Goal: Book appointment/travel/reservation

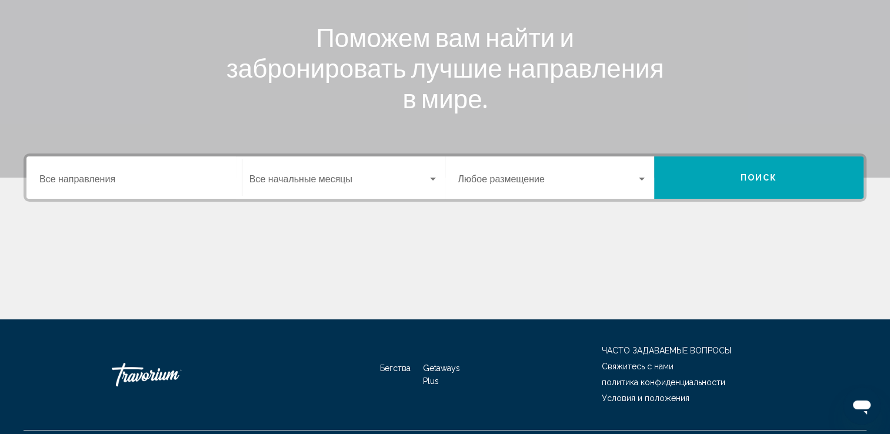
scroll to position [176, 0]
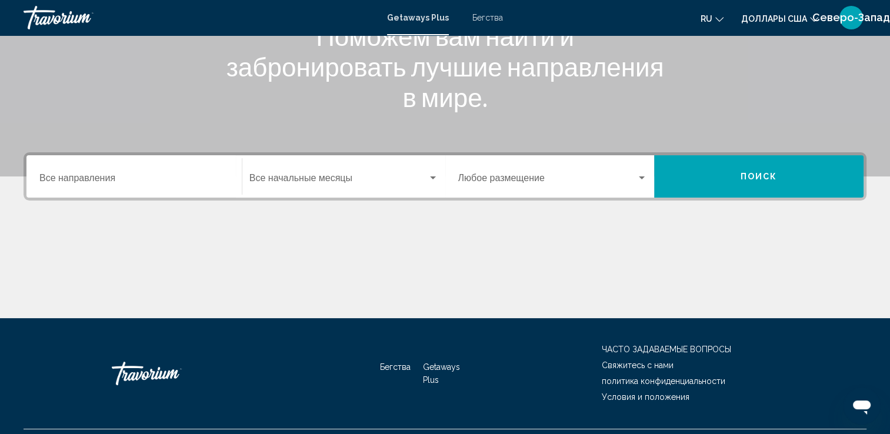
click at [428, 22] on span "Getaways Plus" at bounding box center [418, 17] width 62 height 9
click at [482, 22] on span "Бегства" at bounding box center [487, 17] width 31 height 9
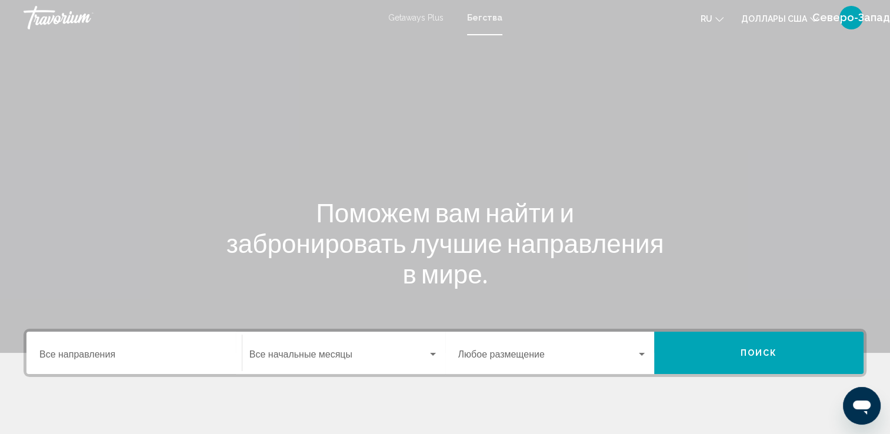
click at [482, 19] on span "Бегства" at bounding box center [484, 17] width 35 height 9
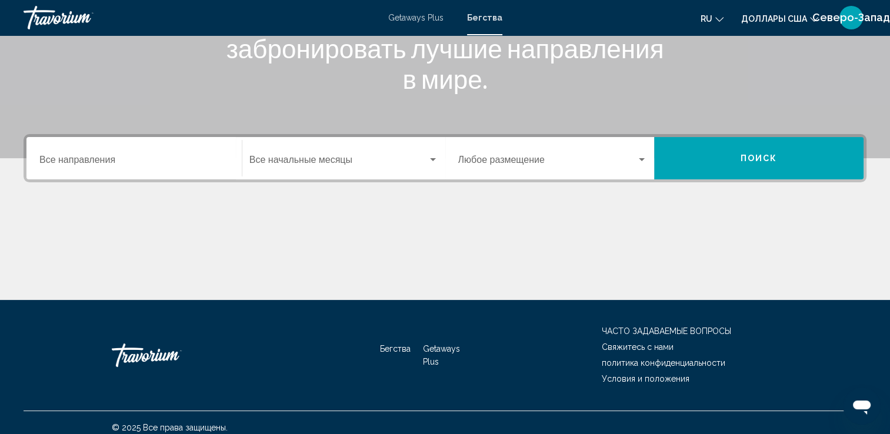
scroll to position [204, 0]
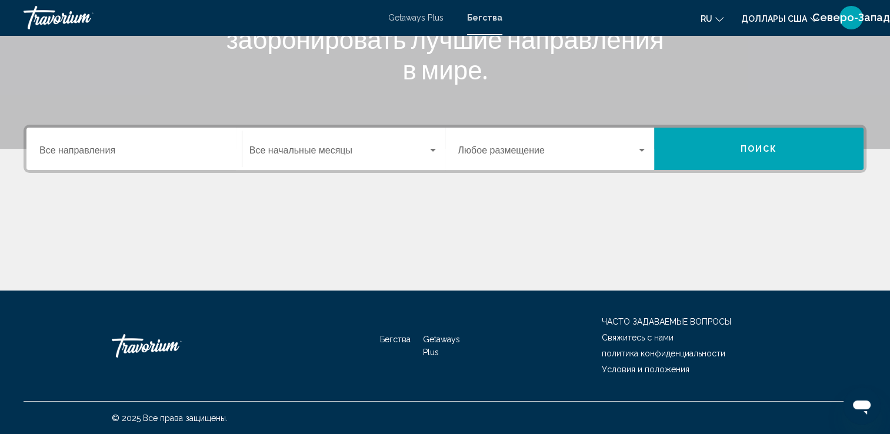
click at [106, 143] on div "Destination Все направления" at bounding box center [133, 149] width 189 height 37
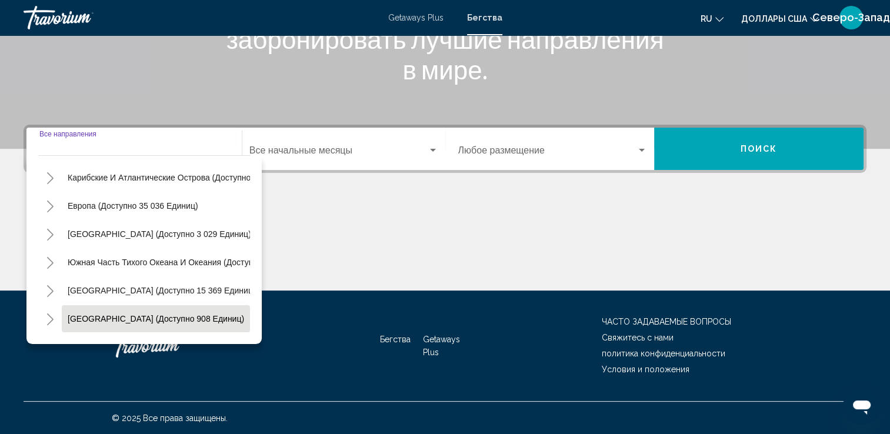
scroll to position [82, 0]
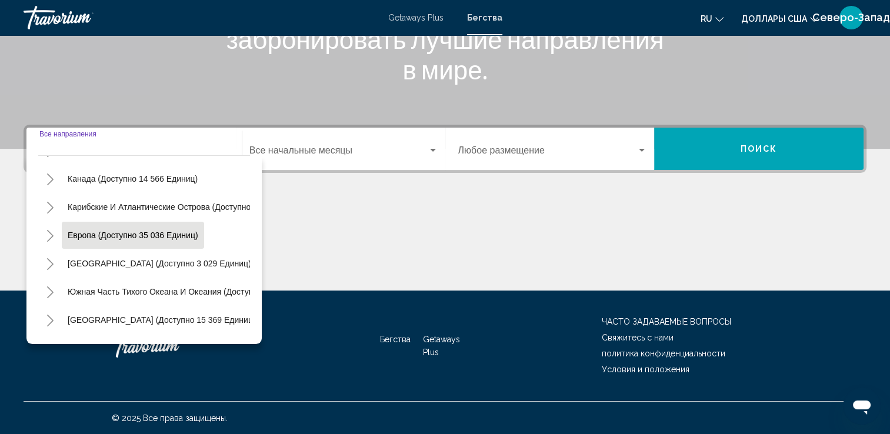
click at [88, 234] on span "Европа (доступно 35 036 единиц)" at bounding box center [133, 235] width 131 height 9
type input "**********"
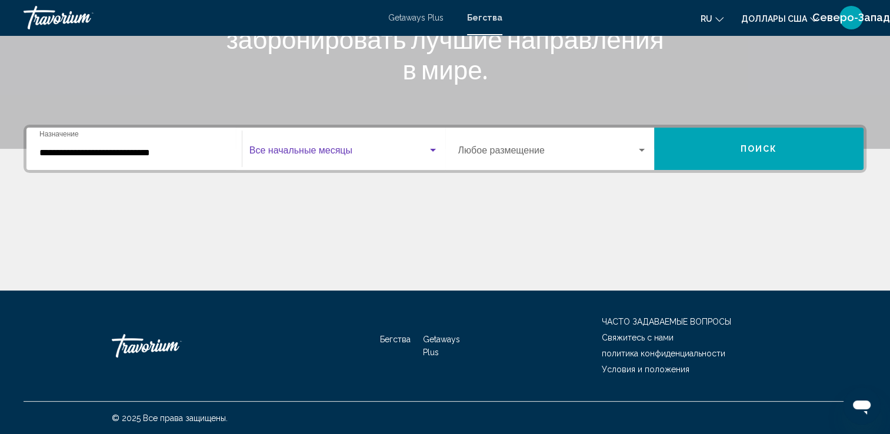
click at [318, 150] on span "Виджет поиска" at bounding box center [338, 153] width 178 height 11
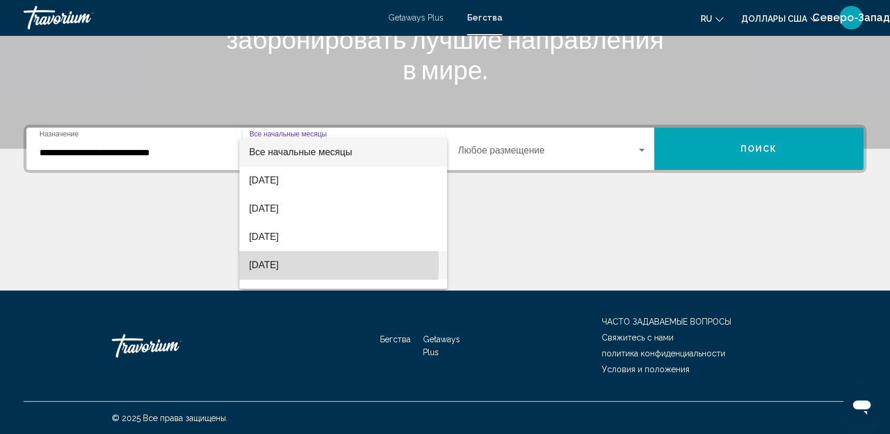
click at [278, 265] on font "[DATE]" at bounding box center [263, 265] width 29 height 10
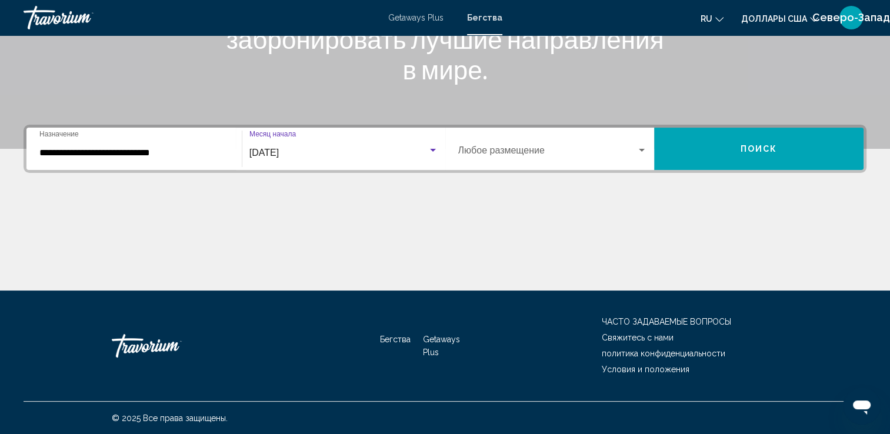
click at [424, 149] on div "[DATE]" at bounding box center [338, 153] width 178 height 11
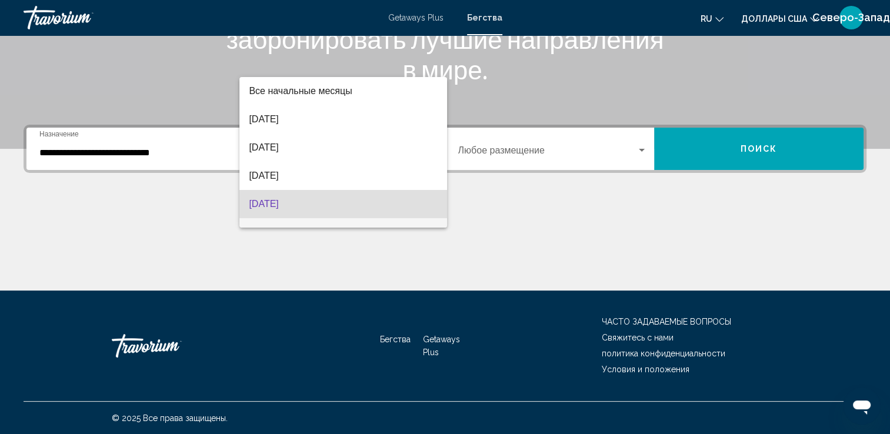
scroll to position [52, 0]
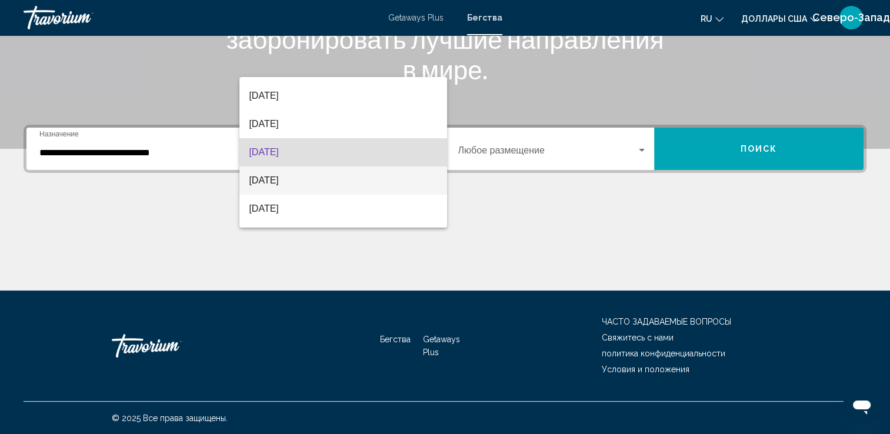
click at [278, 184] on font "[DATE]" at bounding box center [263, 180] width 29 height 10
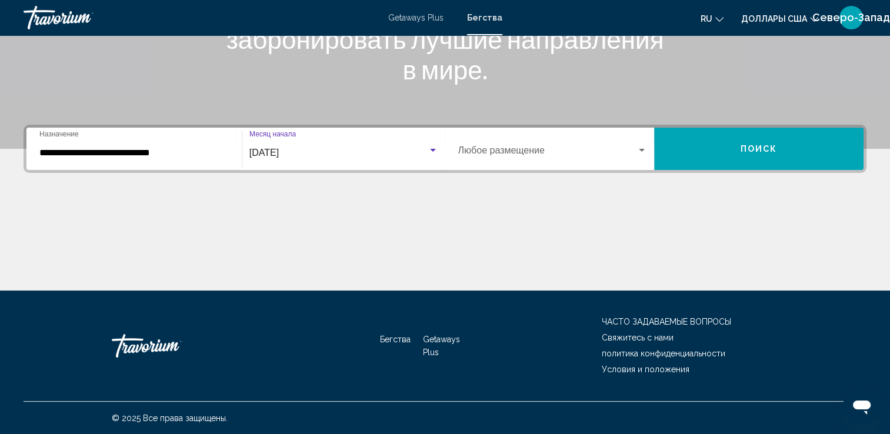
click at [640, 152] on div "Виджет поиска" at bounding box center [641, 150] width 11 height 9
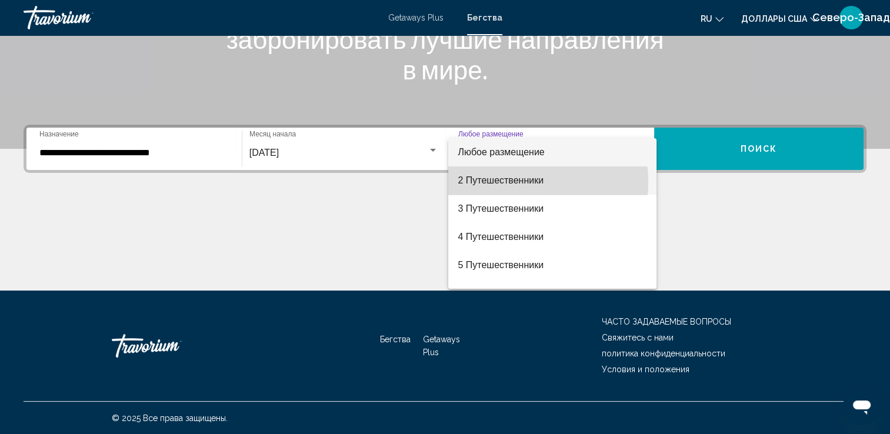
click at [489, 182] on font "2 Путешественники" at bounding box center [501, 180] width 86 height 10
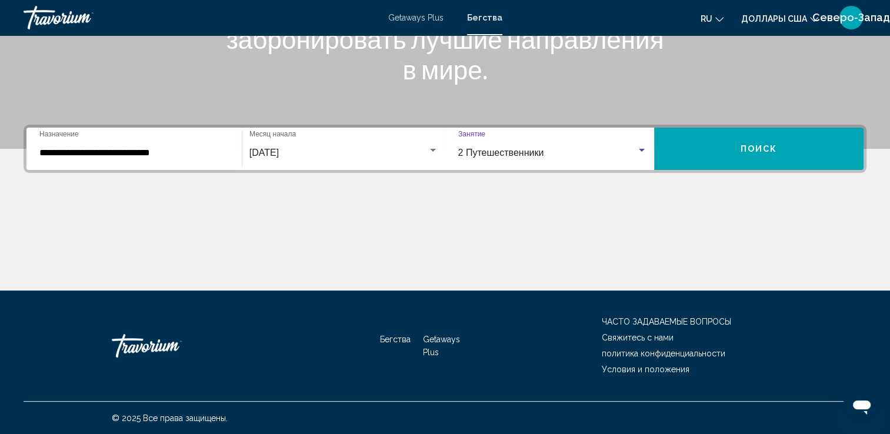
click at [755, 149] on span "Поиск" at bounding box center [758, 149] width 37 height 9
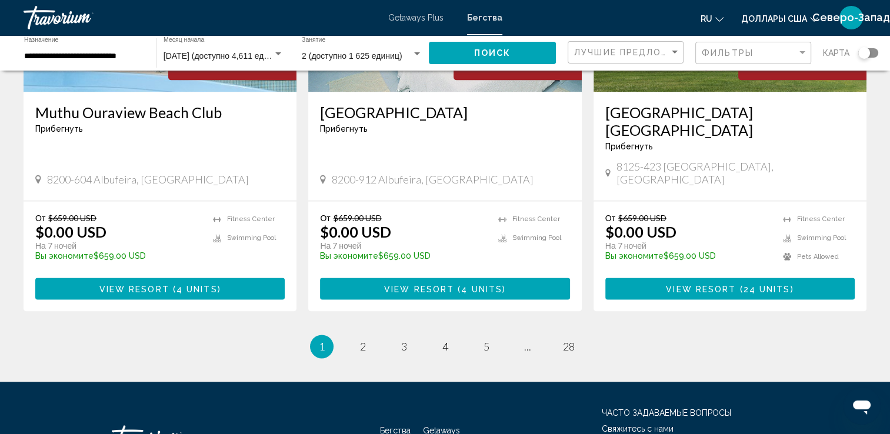
scroll to position [1516, 0]
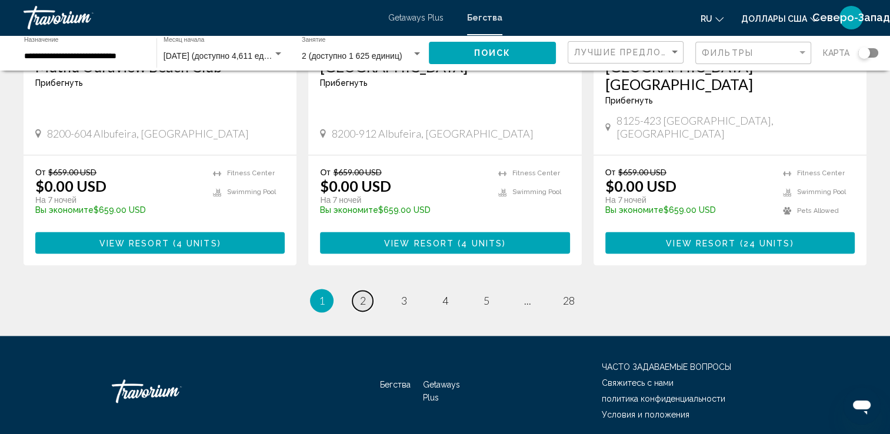
click at [363, 294] on span "2" at bounding box center [363, 300] width 6 height 13
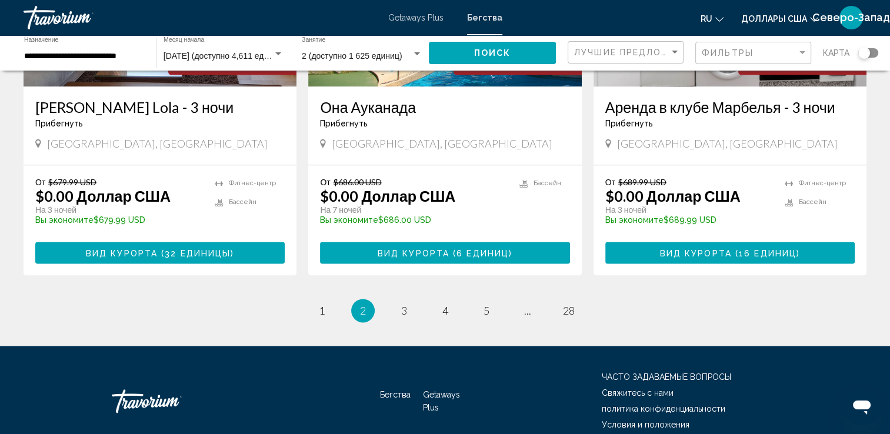
scroll to position [1499, 0]
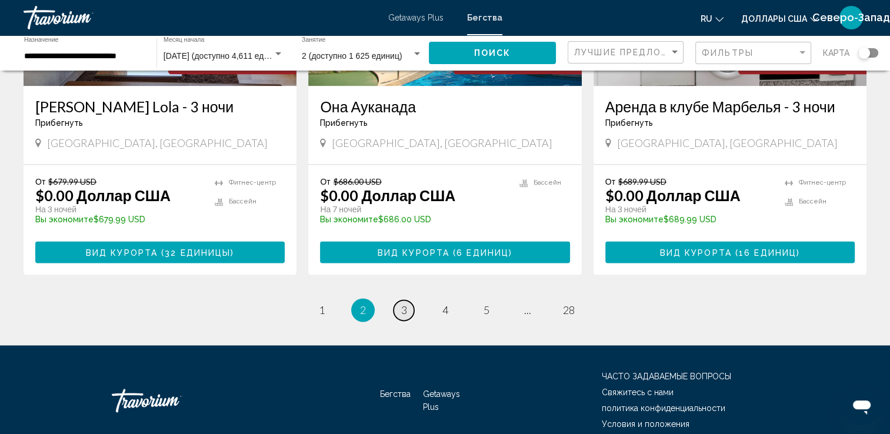
click at [406, 303] on span "3" at bounding box center [404, 309] width 6 height 13
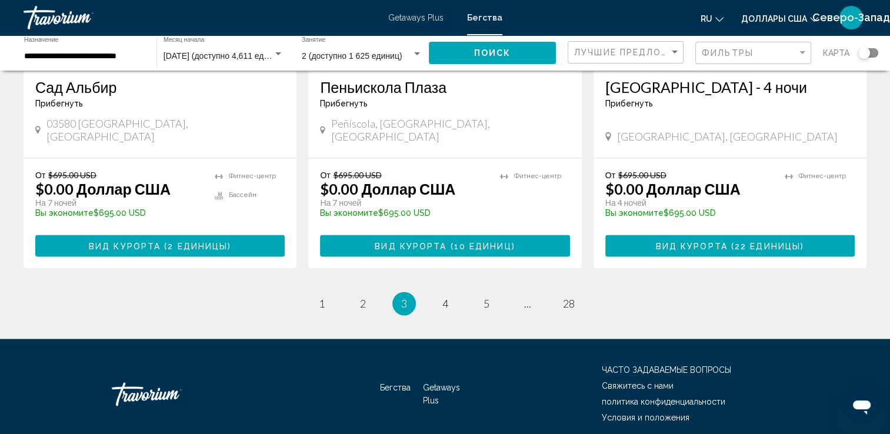
scroll to position [1534, 0]
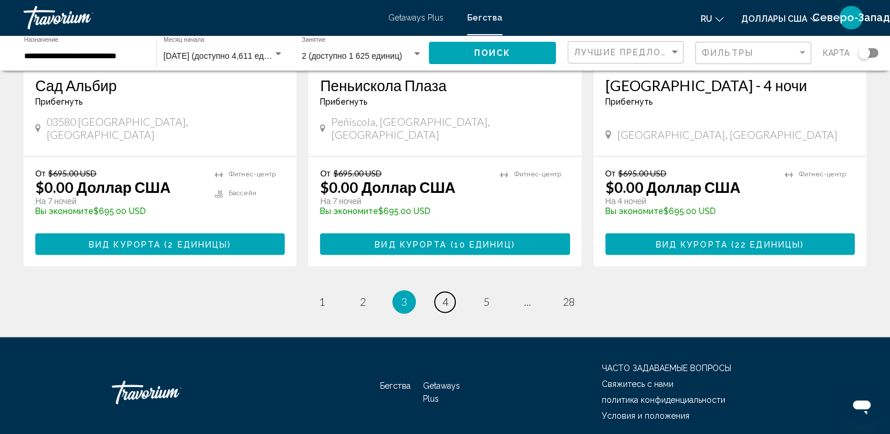
click at [446, 295] on span "4" at bounding box center [445, 301] width 6 height 13
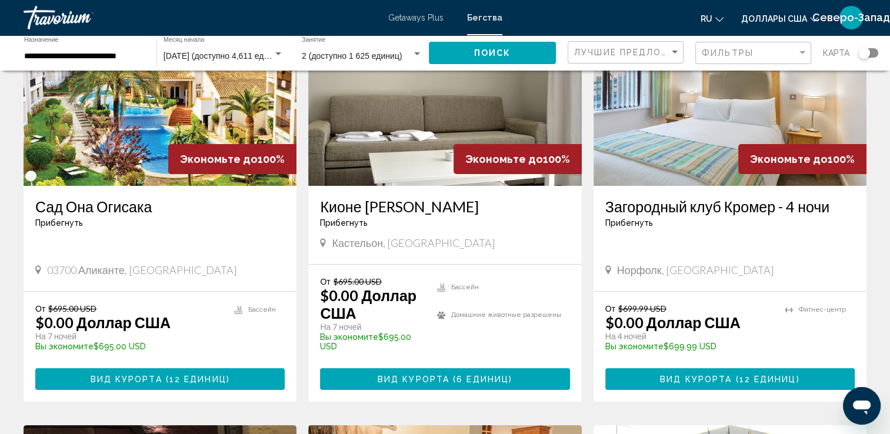
scroll to position [118, 0]
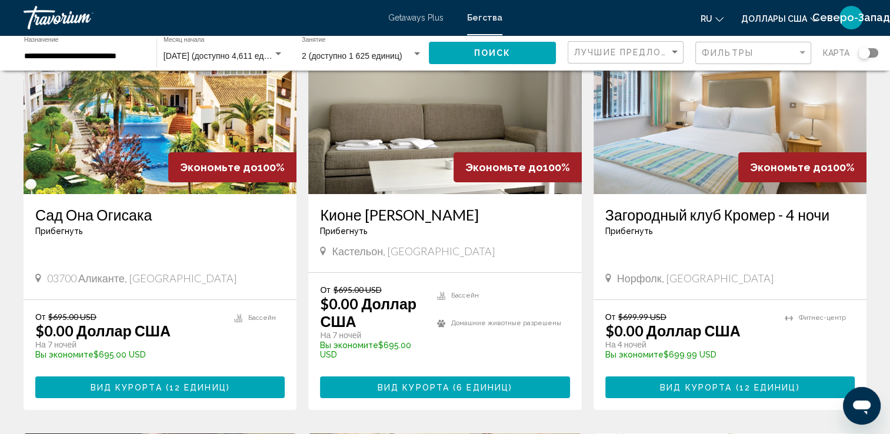
click at [114, 171] on img "Основное содержание" at bounding box center [160, 100] width 273 height 188
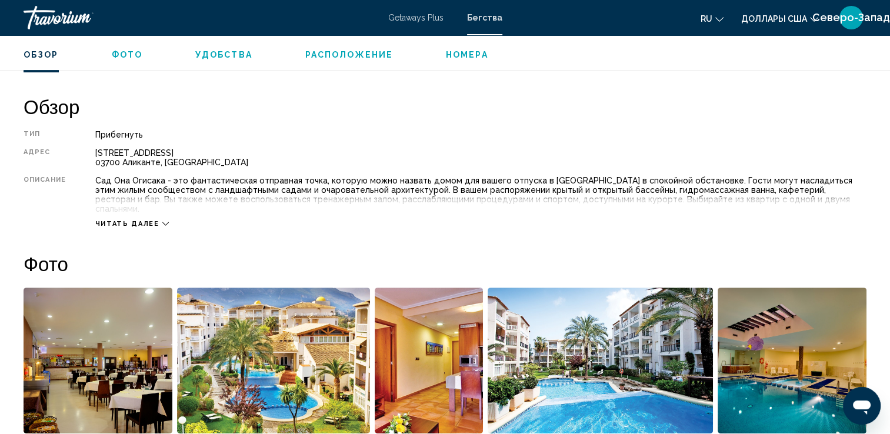
scroll to position [529, 0]
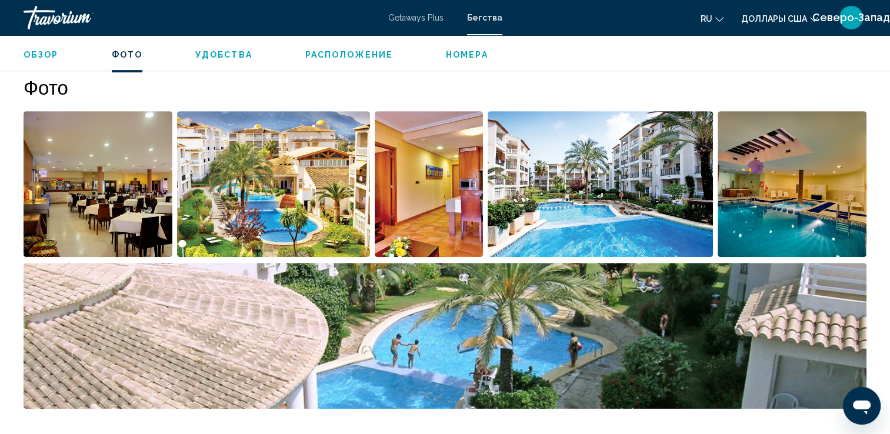
click at [315, 170] on img "Открыть полноэкранный слайдер изображений" at bounding box center [273, 184] width 193 height 146
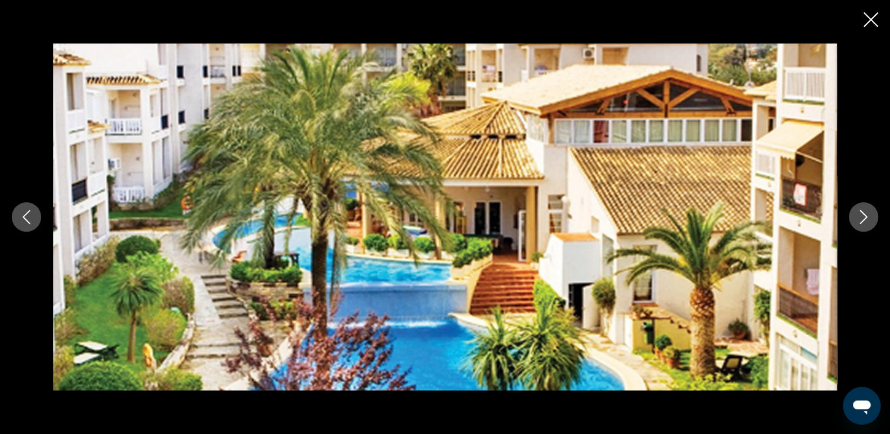
scroll to position [706, 0]
click at [859, 214] on icon "Следующее изображение" at bounding box center [863, 217] width 14 height 14
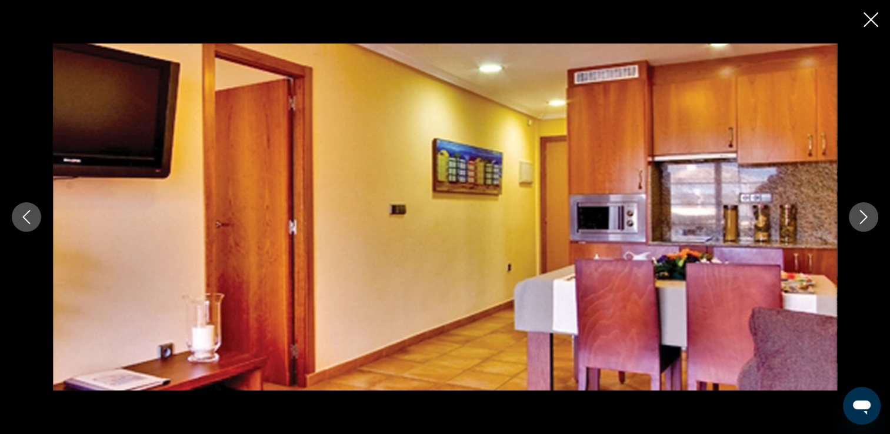
click at [859, 214] on icon "Следующее изображение" at bounding box center [863, 217] width 14 height 14
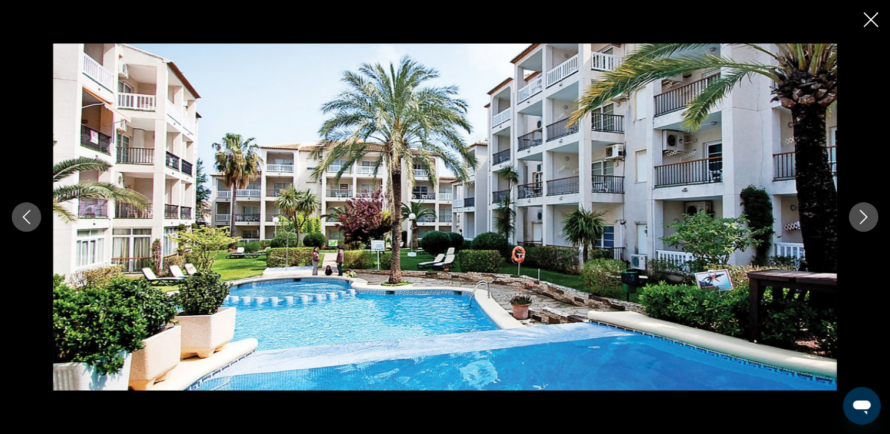
click at [859, 215] on icon "Следующее изображение" at bounding box center [863, 217] width 14 height 14
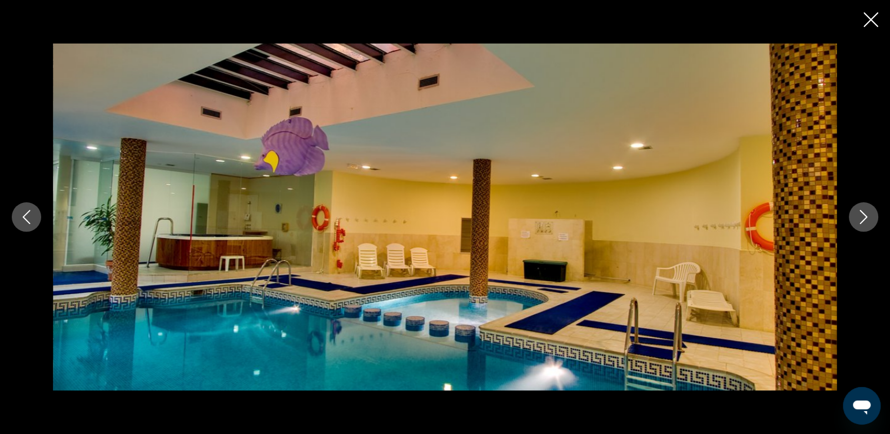
click at [859, 215] on icon "Следующее изображение" at bounding box center [863, 217] width 14 height 14
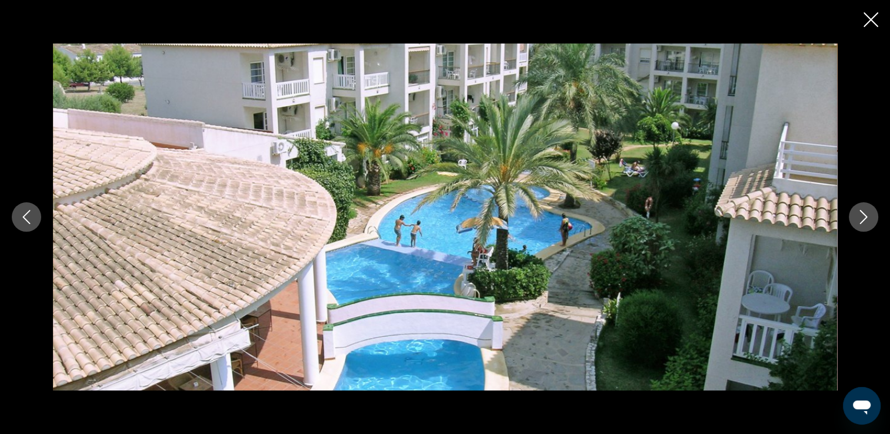
click at [859, 215] on icon "Следующее изображение" at bounding box center [863, 217] width 14 height 14
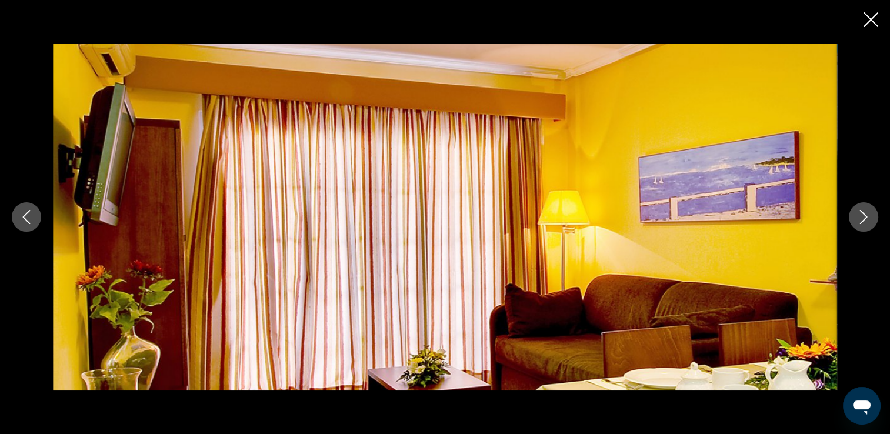
click at [858, 215] on icon "Следующее изображение" at bounding box center [863, 217] width 14 height 14
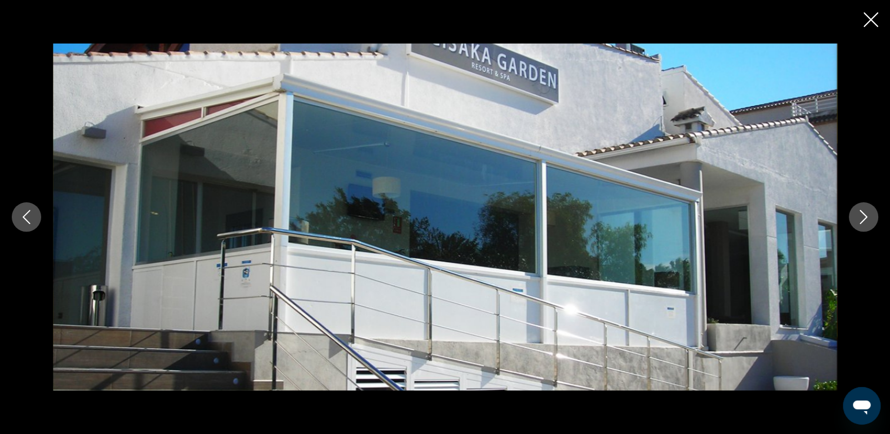
click at [857, 215] on icon "Следующее изображение" at bounding box center [863, 217] width 14 height 14
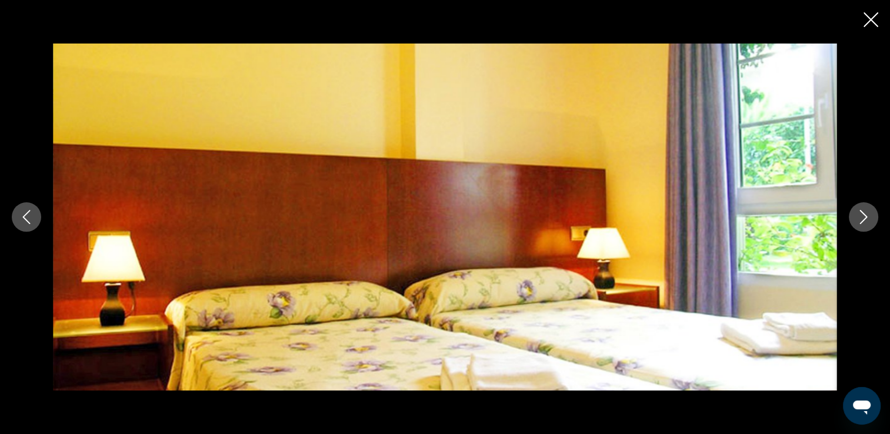
click at [857, 215] on icon "Следующее изображение" at bounding box center [863, 217] width 14 height 14
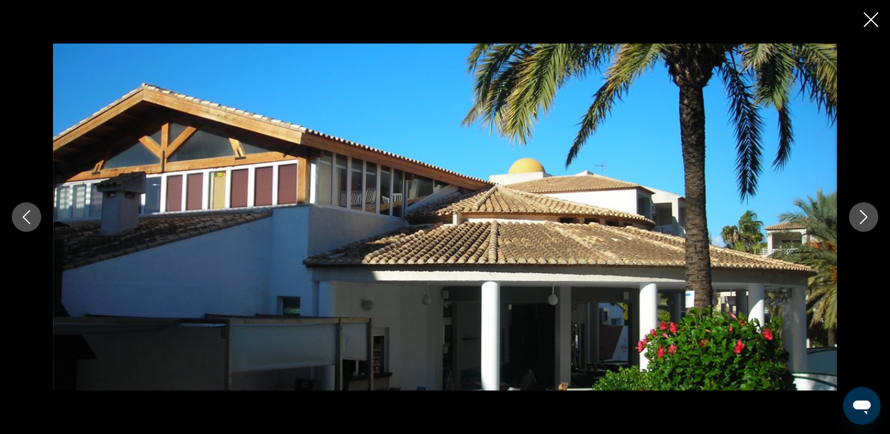
click at [857, 215] on icon "Следующее изображение" at bounding box center [863, 217] width 14 height 14
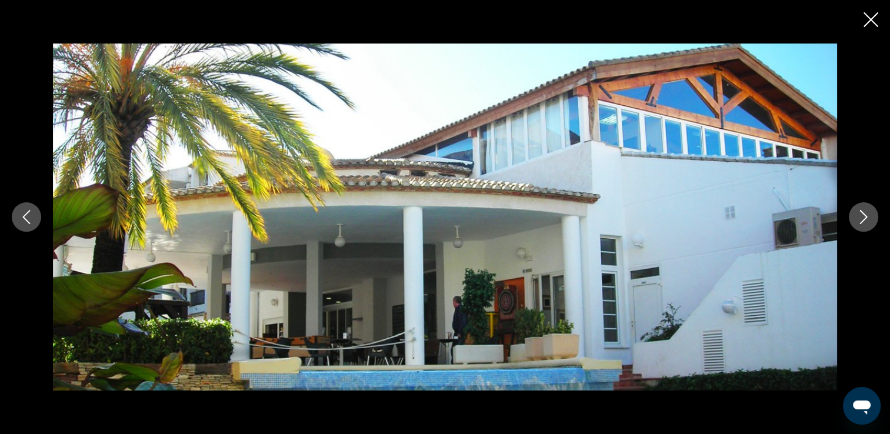
click at [857, 215] on icon "Следующее изображение" at bounding box center [863, 217] width 14 height 14
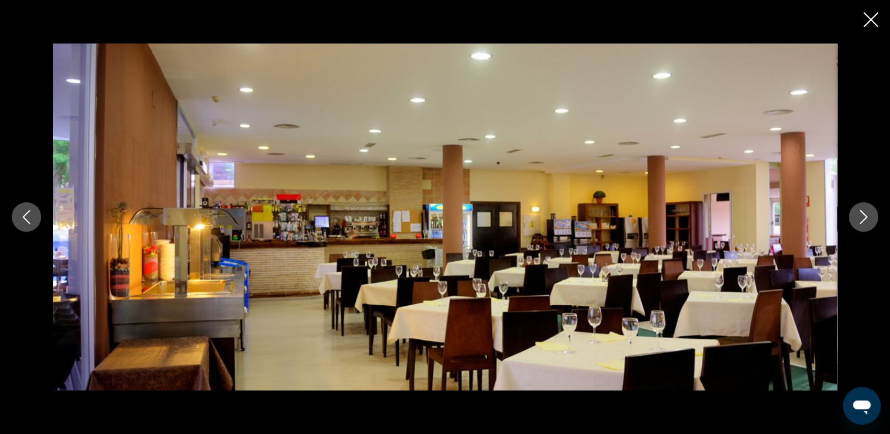
click at [857, 215] on icon "Следующее изображение" at bounding box center [863, 217] width 14 height 14
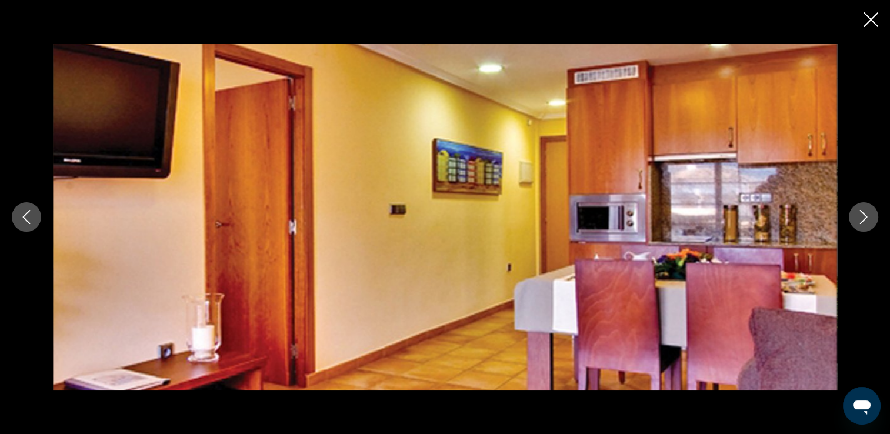
click at [857, 215] on icon "Следующее изображение" at bounding box center [863, 217] width 14 height 14
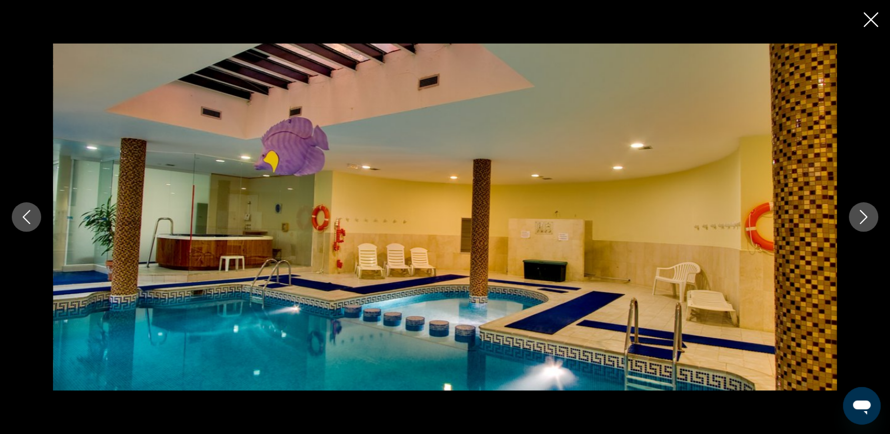
click at [857, 215] on icon "Следующее изображение" at bounding box center [863, 217] width 14 height 14
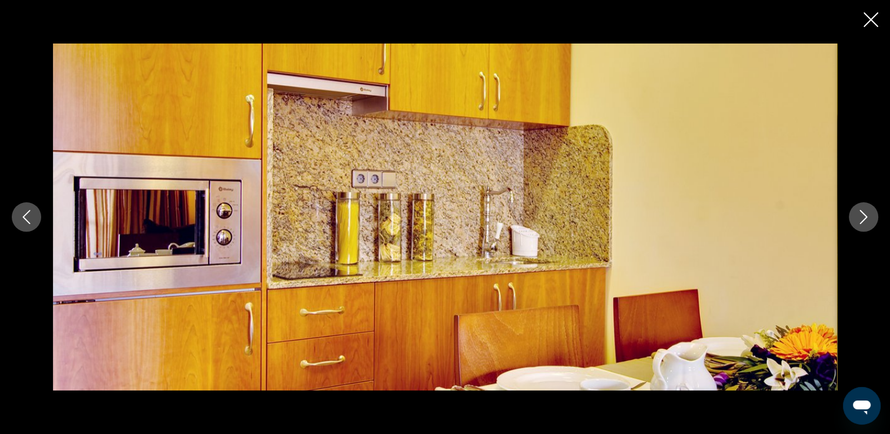
click at [857, 215] on icon "Следующее изображение" at bounding box center [863, 217] width 14 height 14
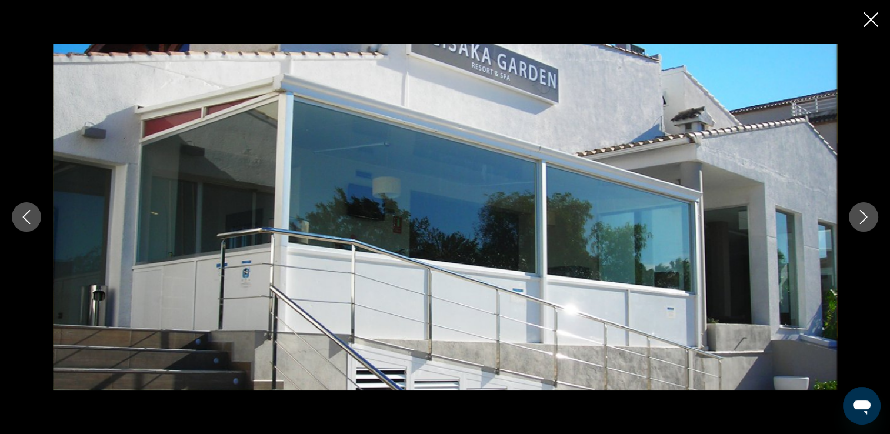
click at [33, 220] on icon "Предыдущее изображение" at bounding box center [26, 217] width 14 height 14
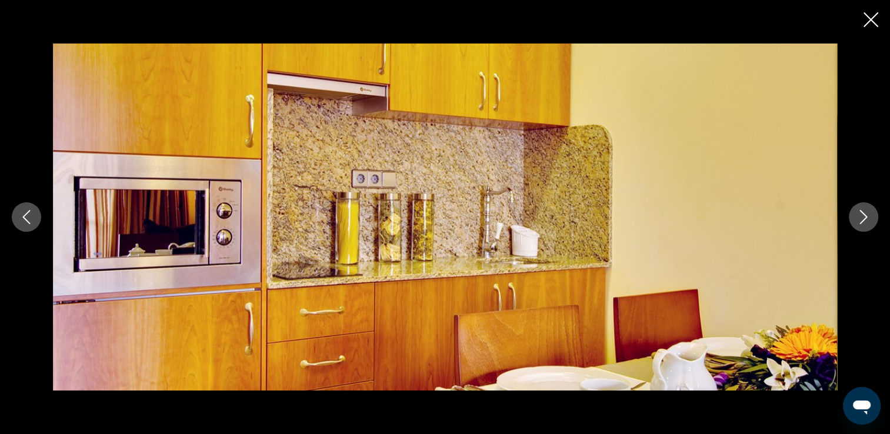
scroll to position [823, 0]
click at [868, 21] on icon "Закрыть слайд-шоу" at bounding box center [870, 19] width 15 height 15
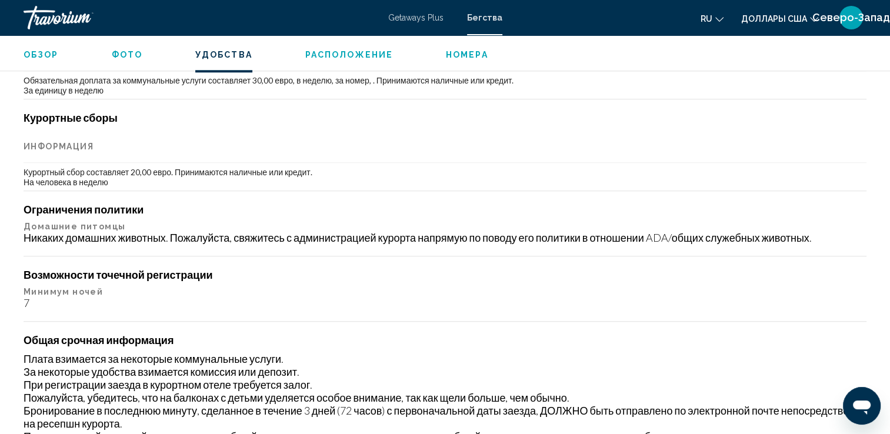
scroll to position [1176, 0]
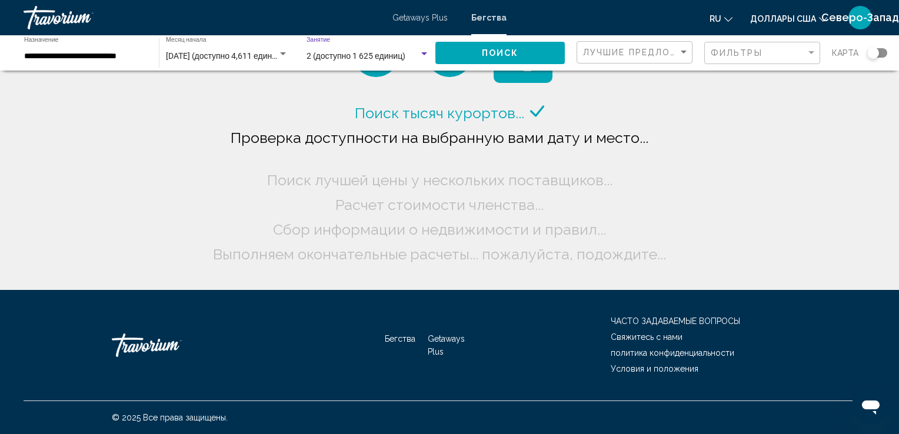
click at [355, 52] on span "2 (доступно 1 625 единиц)" at bounding box center [355, 55] width 99 height 9
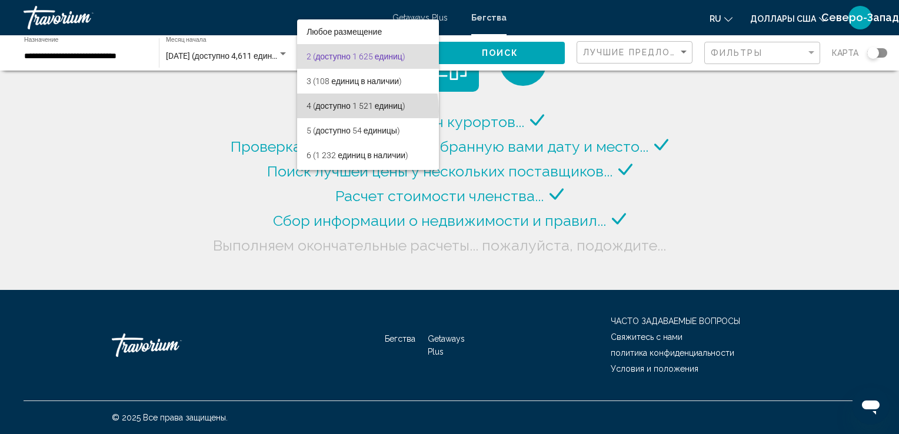
click at [335, 111] on span "4 (доступно 1 521 единиц)" at bounding box center [367, 106] width 123 height 25
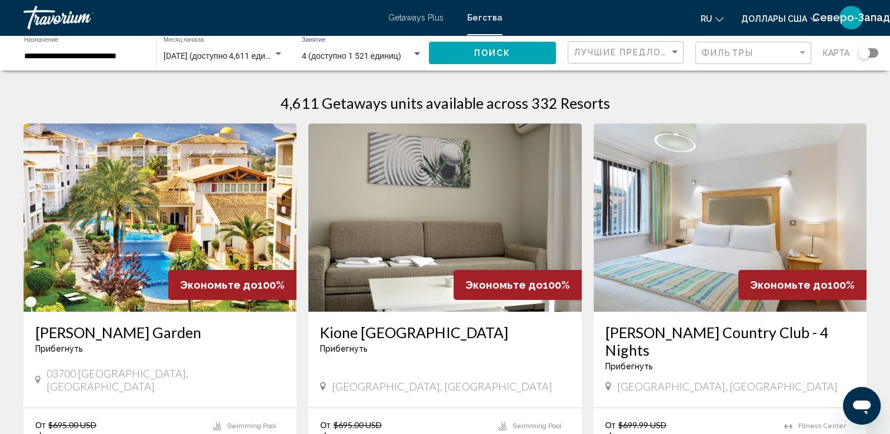
click at [493, 53] on span "Поиск" at bounding box center [492, 53] width 37 height 9
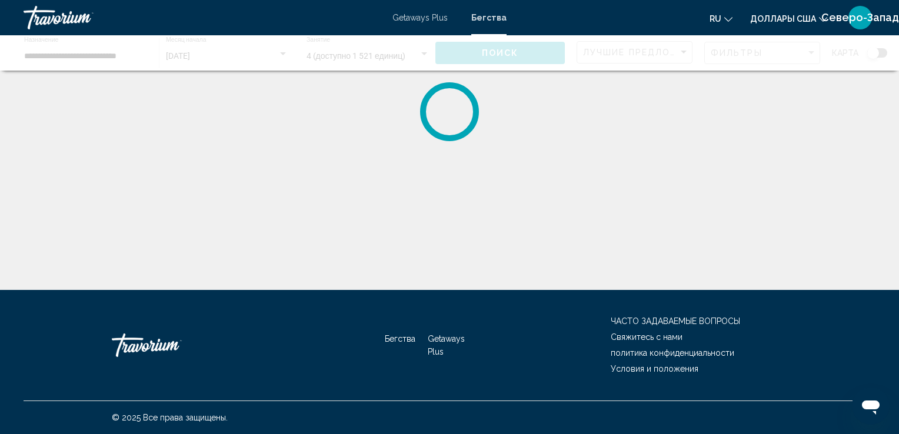
click at [493, 53] on div "Основное содержание" at bounding box center [449, 52] width 899 height 35
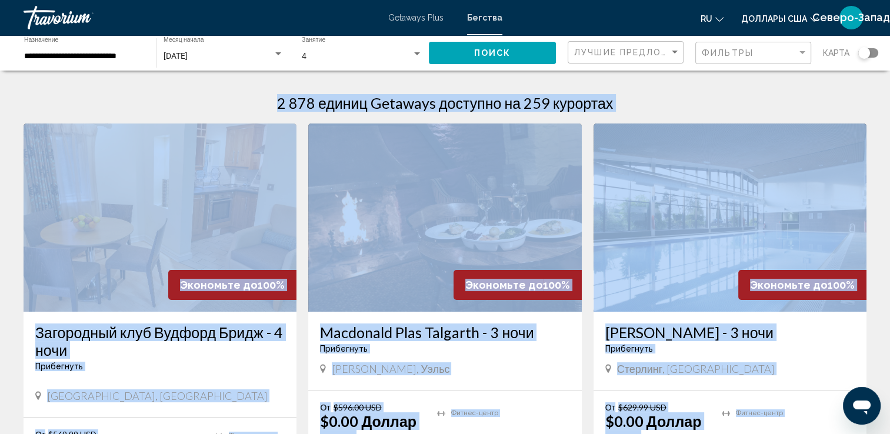
click at [288, 356] on div "Загородный клуб Вудфорд Бридж - 4 ночи Прибегнуть - Это курорт только для взрос…" at bounding box center [160, 364] width 273 height 105
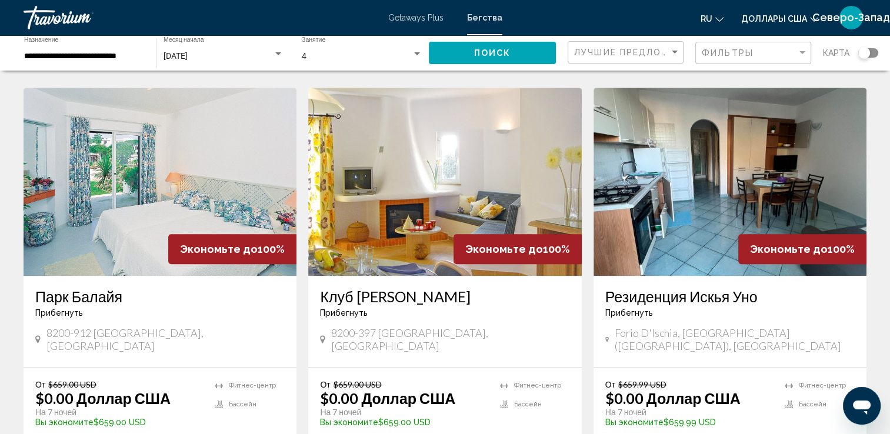
scroll to position [882, 0]
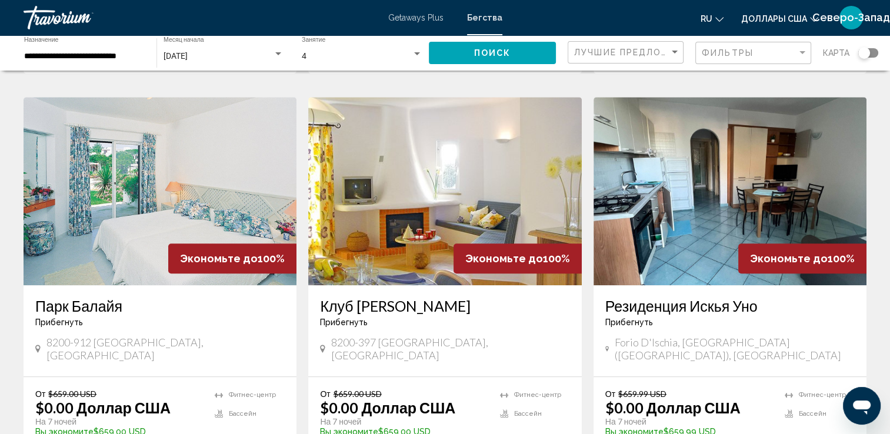
click at [735, 216] on img "Основное содержание" at bounding box center [729, 191] width 273 height 188
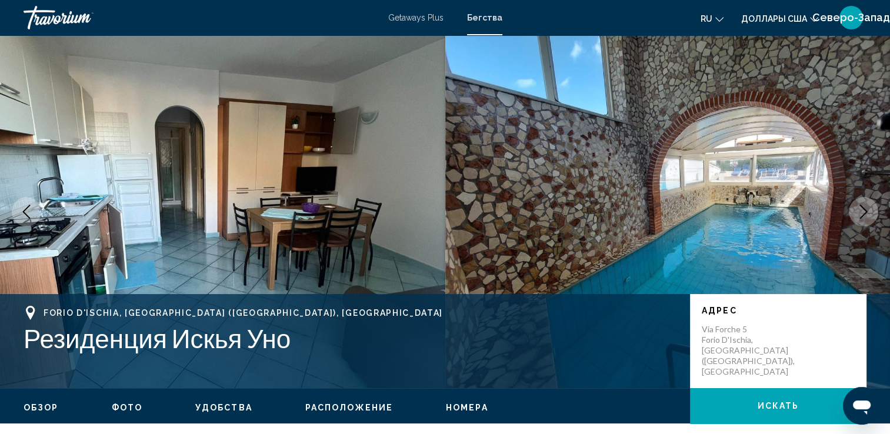
click at [863, 212] on icon "Следующее изображение" at bounding box center [863, 212] width 14 height 14
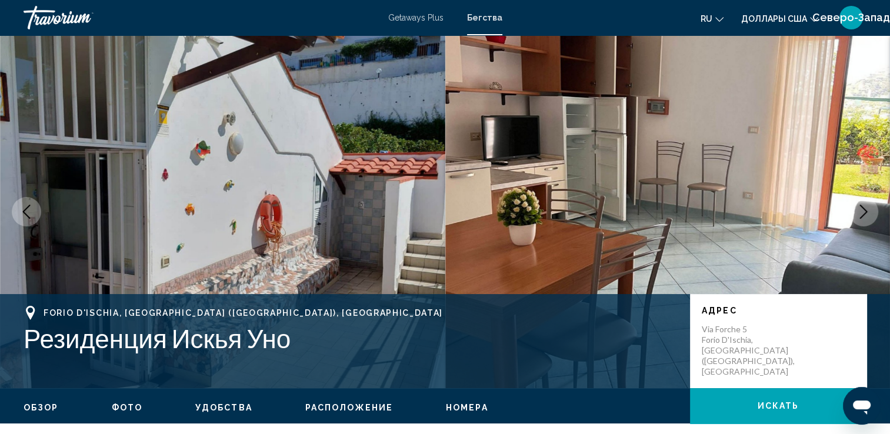
click at [863, 212] on icon "Следующее изображение" at bounding box center [863, 212] width 14 height 14
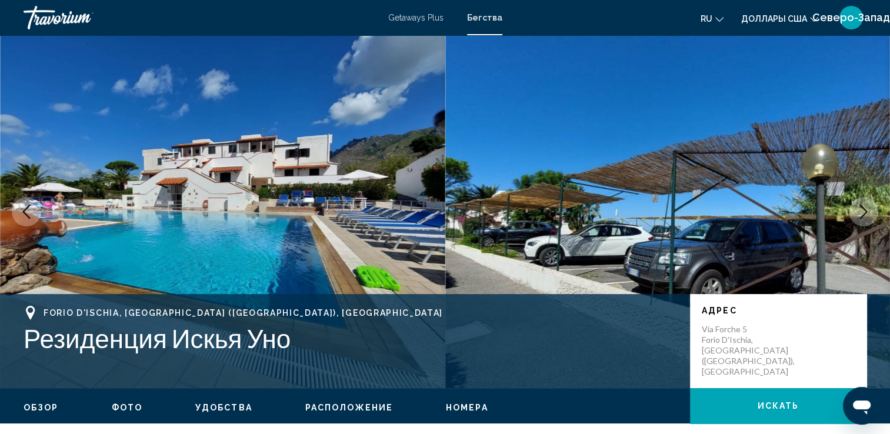
click at [863, 212] on icon "Следующее изображение" at bounding box center [863, 212] width 14 height 14
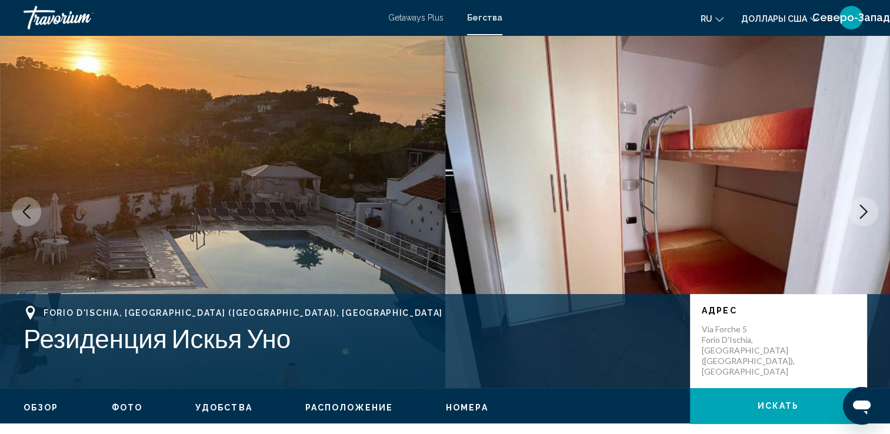
click at [863, 212] on icon "Следующее изображение" at bounding box center [863, 212] width 14 height 14
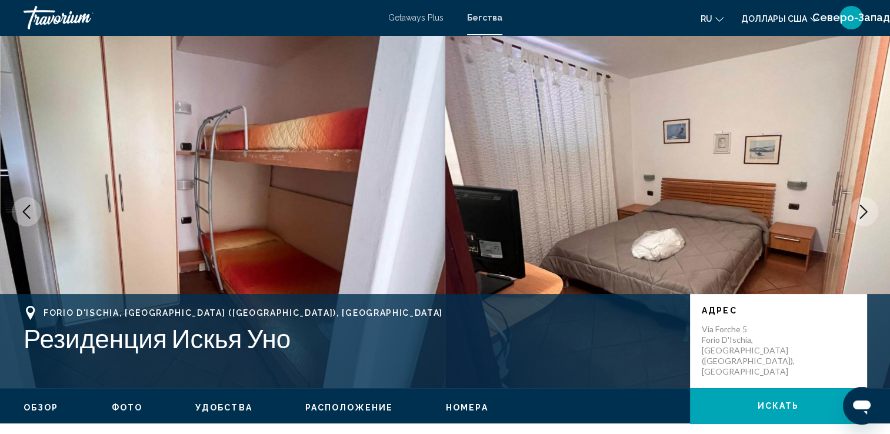
click at [862, 212] on icon "Следующее изображение" at bounding box center [863, 212] width 14 height 14
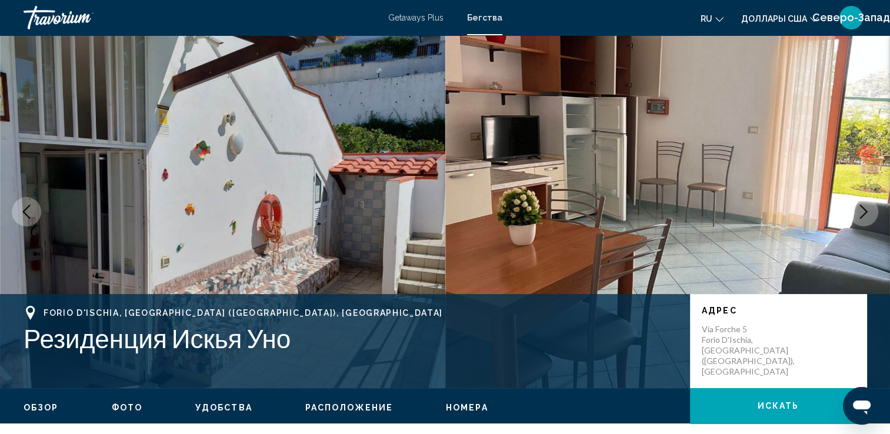
click at [862, 212] on icon "Следующее изображение" at bounding box center [863, 212] width 14 height 14
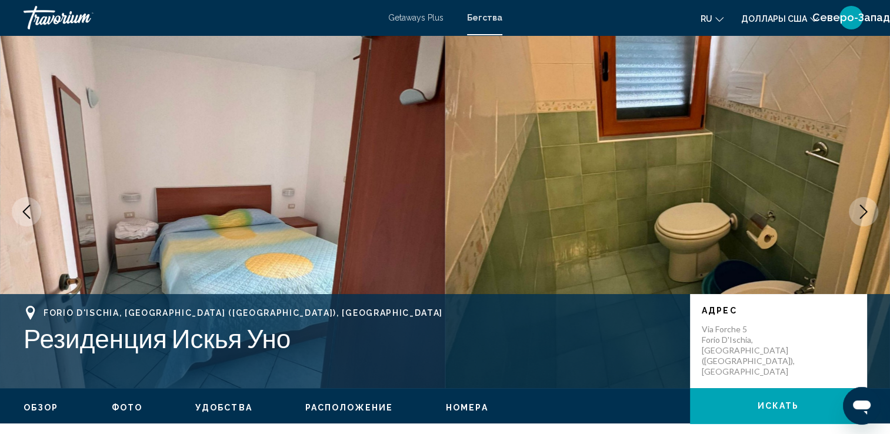
click at [862, 212] on icon "Следующее изображение" at bounding box center [863, 212] width 14 height 14
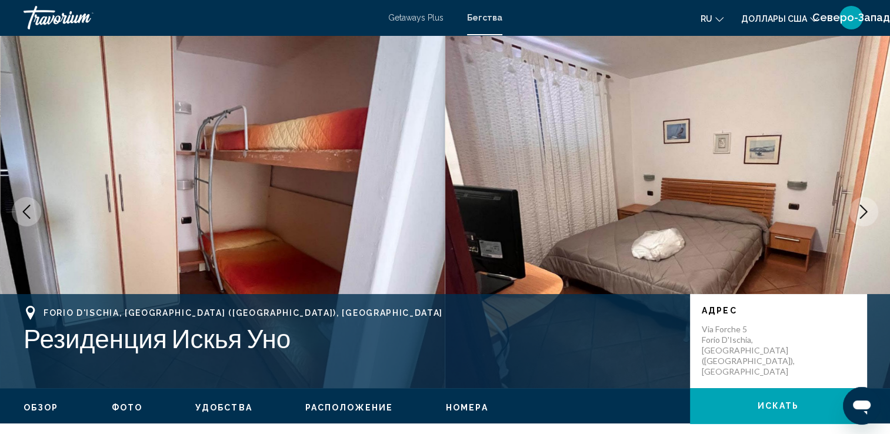
click at [860, 213] on icon "Следующее изображение" at bounding box center [863, 212] width 14 height 14
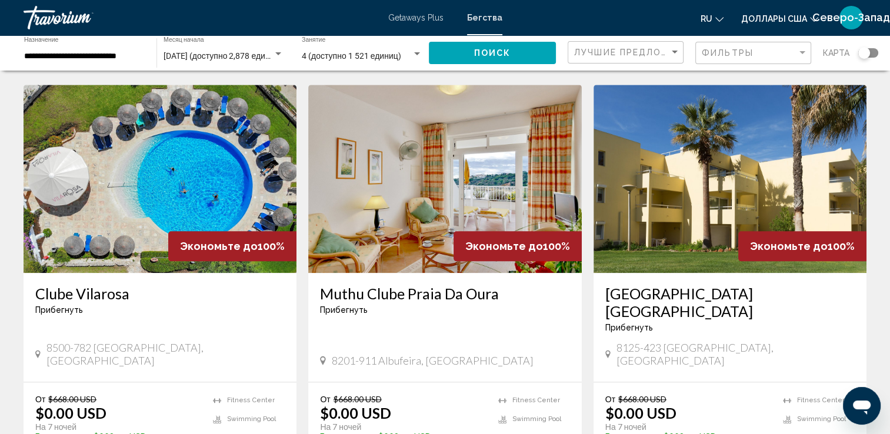
scroll to position [1411, 0]
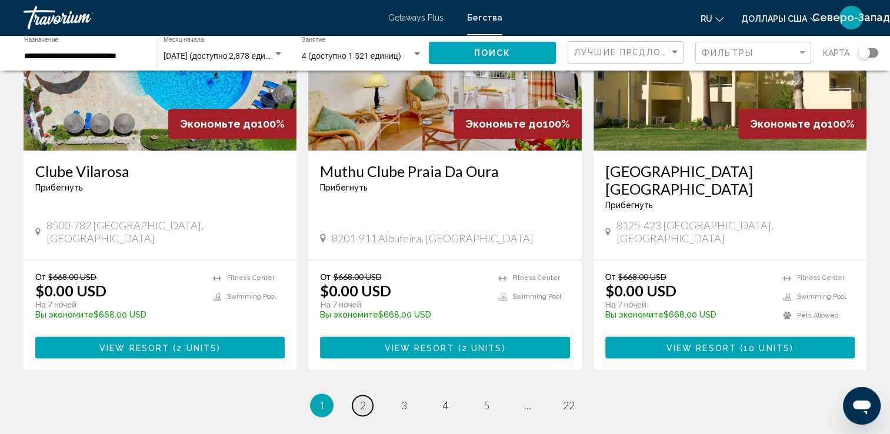
click at [365, 399] on span "2" at bounding box center [363, 405] width 6 height 13
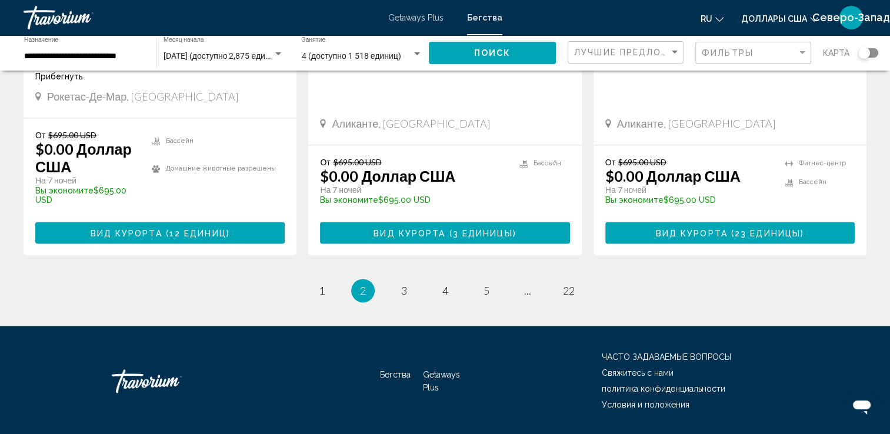
scroll to position [1534, 0]
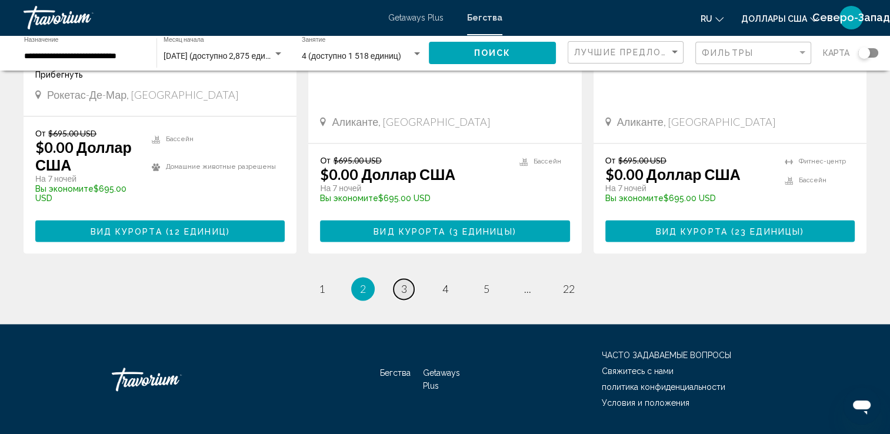
click at [408, 279] on link "страница 3" at bounding box center [403, 289] width 21 height 21
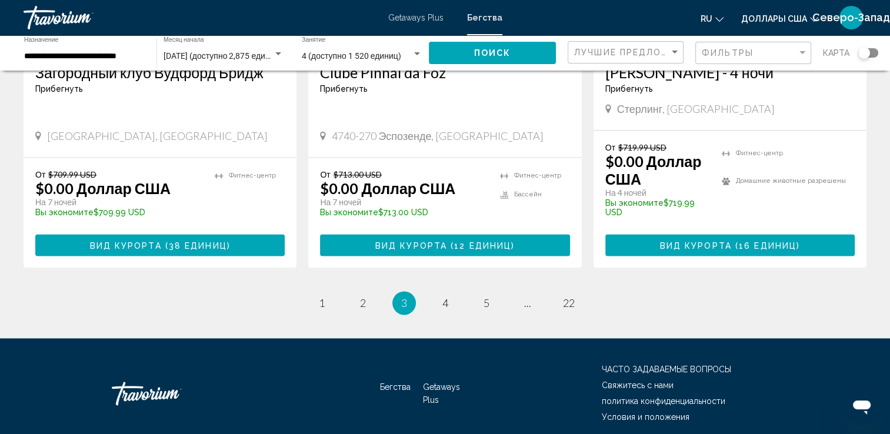
scroll to position [1551, 0]
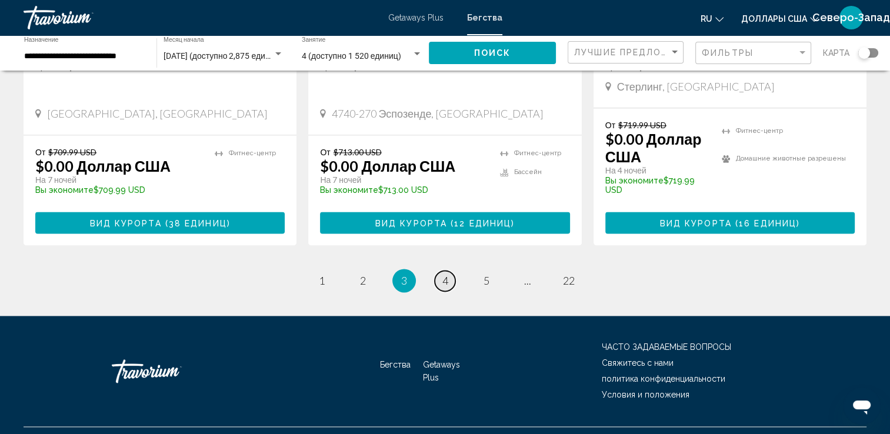
click at [443, 274] on span "4" at bounding box center [445, 280] width 6 height 13
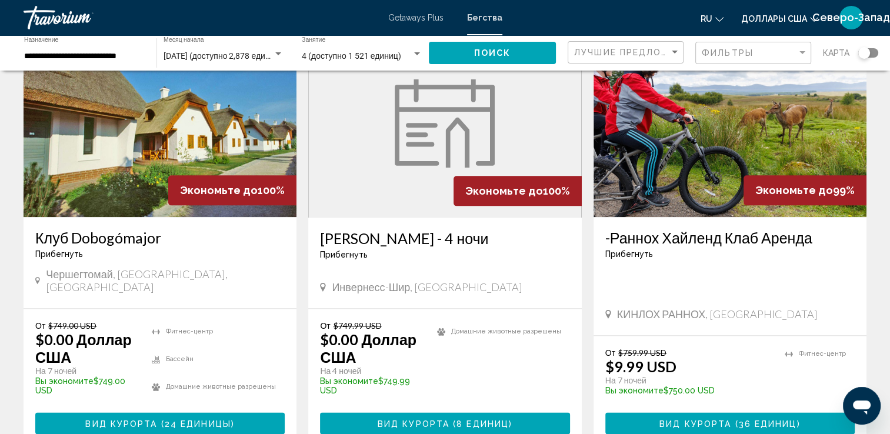
scroll to position [1529, 0]
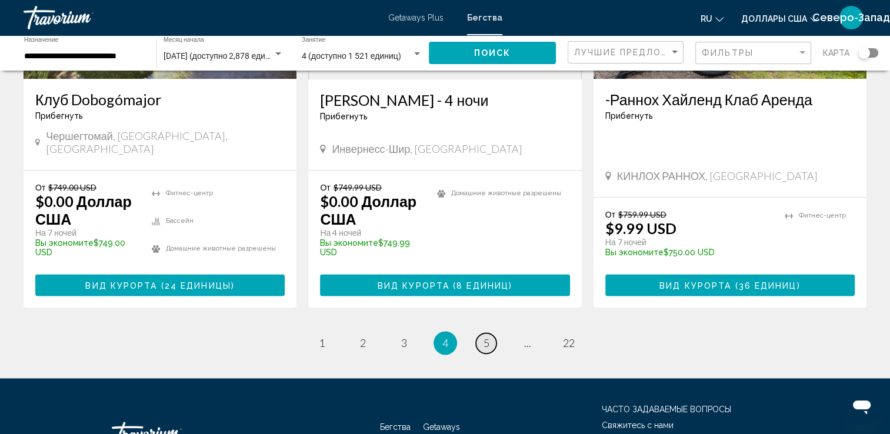
click at [489, 336] on span "5" at bounding box center [486, 342] width 6 height 13
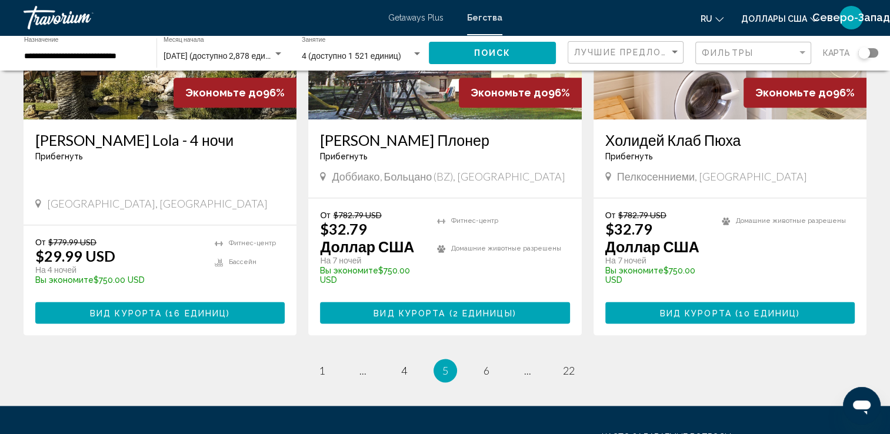
scroll to position [1551, 0]
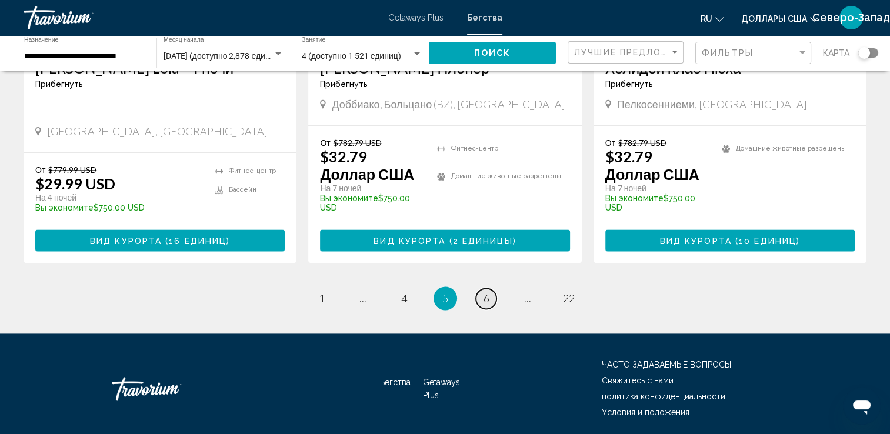
click at [485, 292] on span "6" at bounding box center [486, 298] width 6 height 13
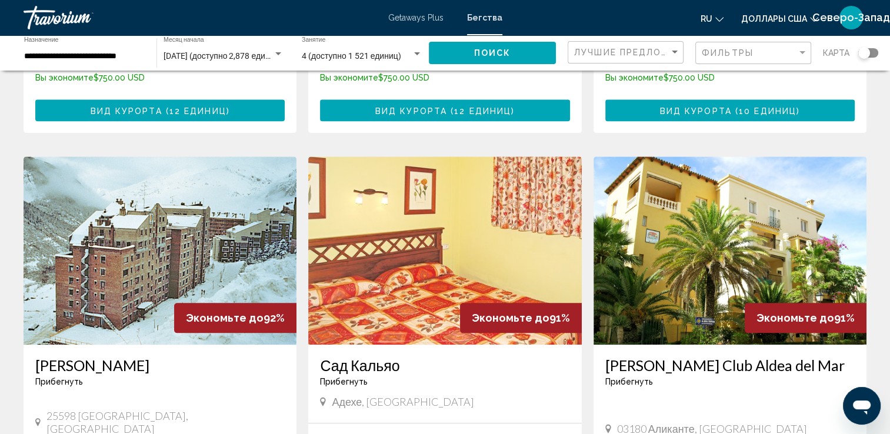
scroll to position [1353, 0]
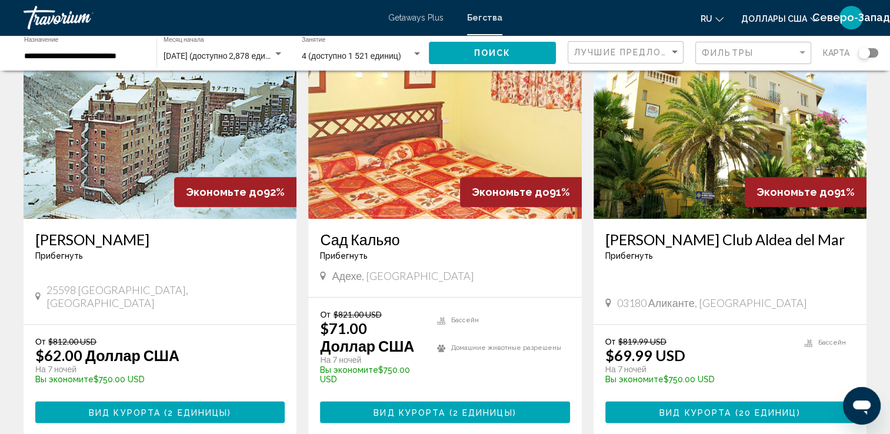
click at [345, 231] on h3 "Сад Кальяо" at bounding box center [444, 240] width 249 height 18
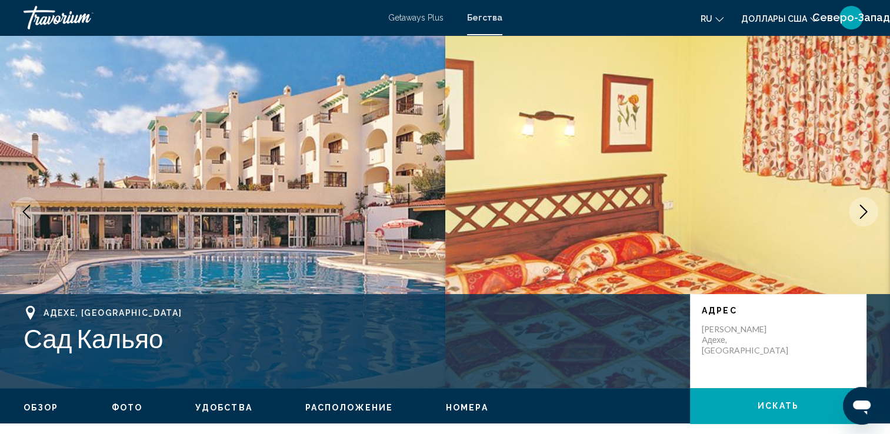
click at [865, 212] on icon "Следующее изображение" at bounding box center [863, 212] width 14 height 14
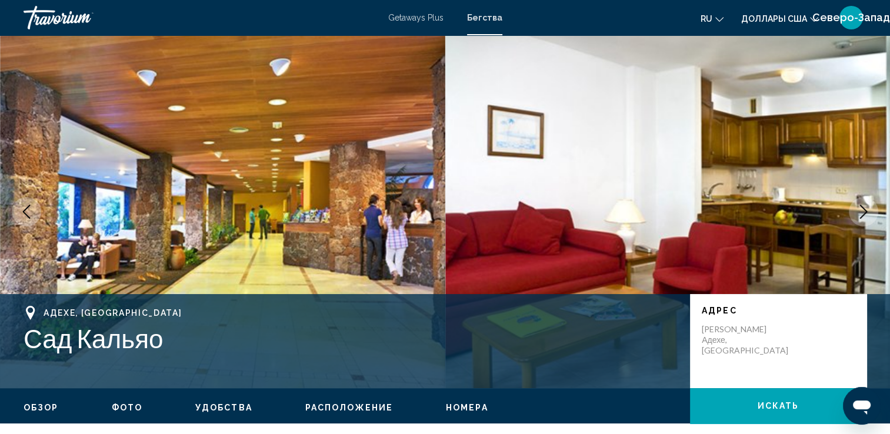
click at [861, 214] on icon "Следующее изображение" at bounding box center [863, 212] width 14 height 14
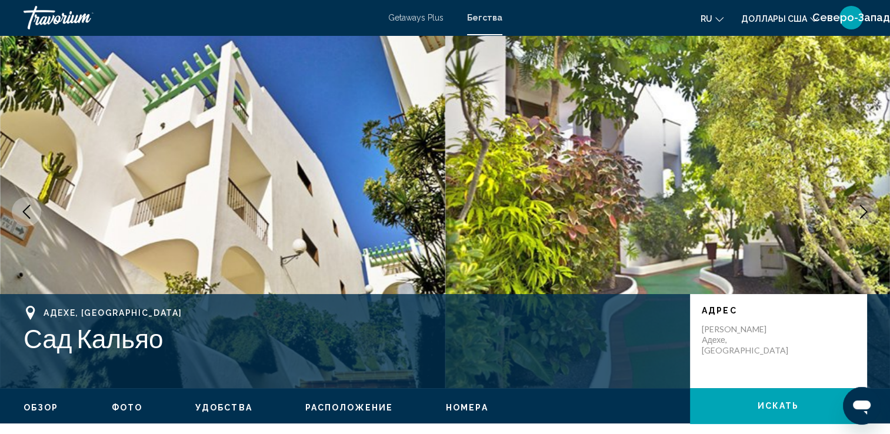
click at [861, 214] on icon "Следующее изображение" at bounding box center [863, 212] width 14 height 14
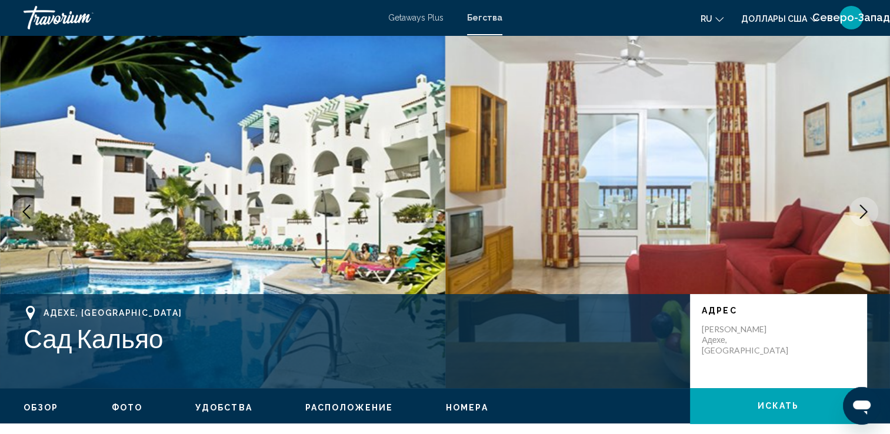
click at [861, 214] on icon "Следующее изображение" at bounding box center [863, 212] width 14 height 14
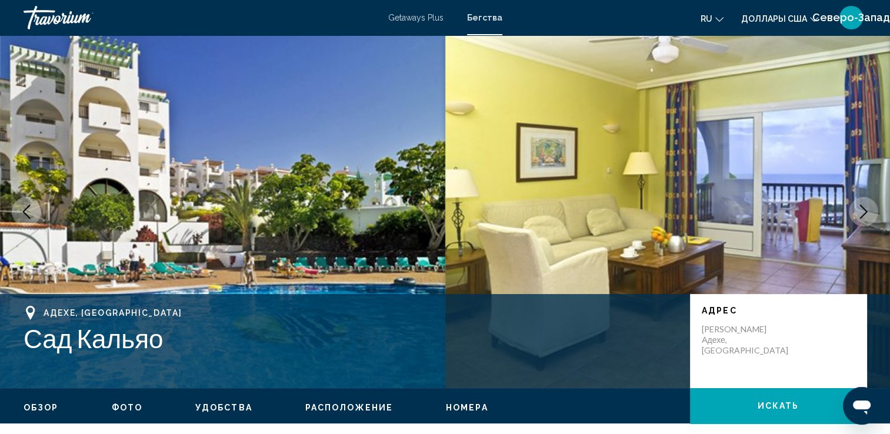
click at [861, 214] on icon "Следующее изображение" at bounding box center [863, 212] width 14 height 14
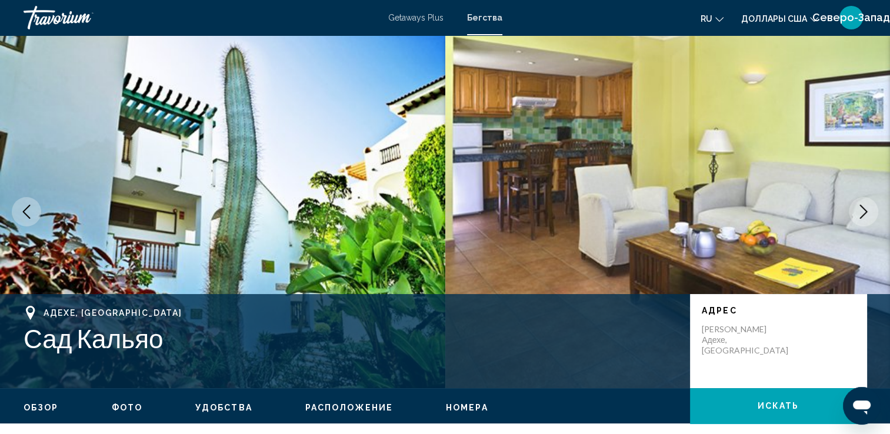
click at [861, 214] on icon "Следующее изображение" at bounding box center [863, 212] width 14 height 14
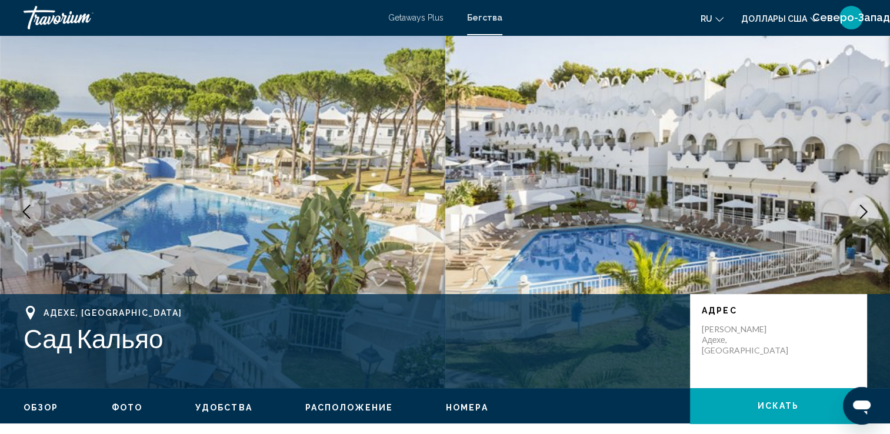
click at [861, 214] on icon "Следующее изображение" at bounding box center [863, 212] width 14 height 14
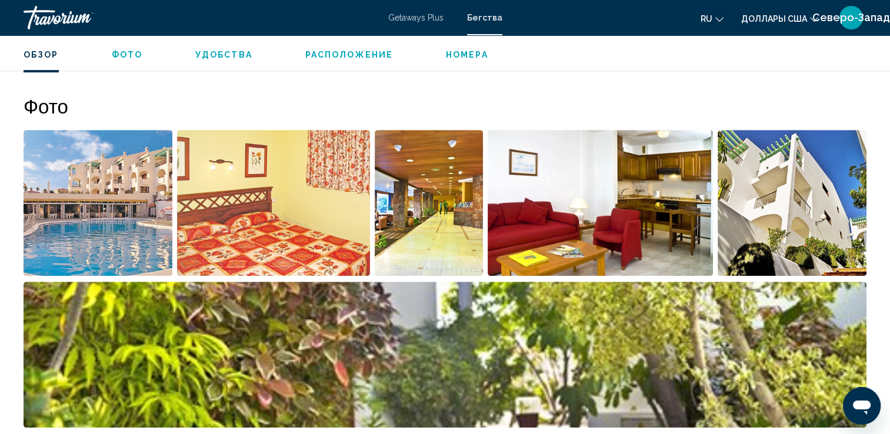
scroll to position [501, 0]
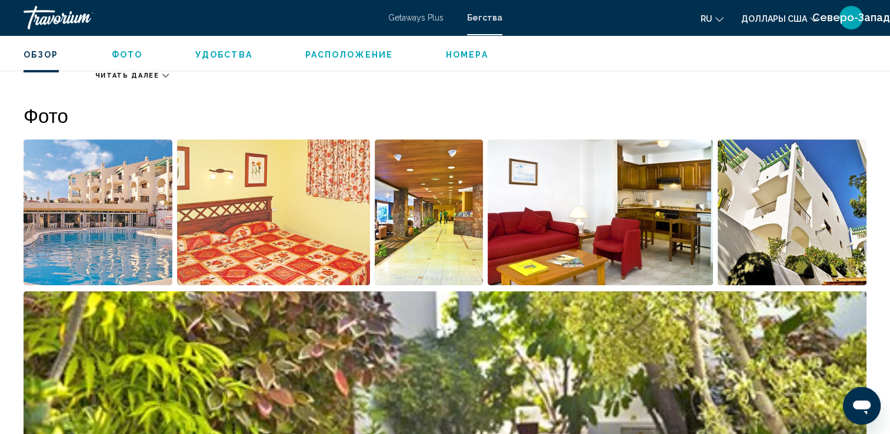
click at [345, 54] on span "Расположение" at bounding box center [349, 54] width 88 height 9
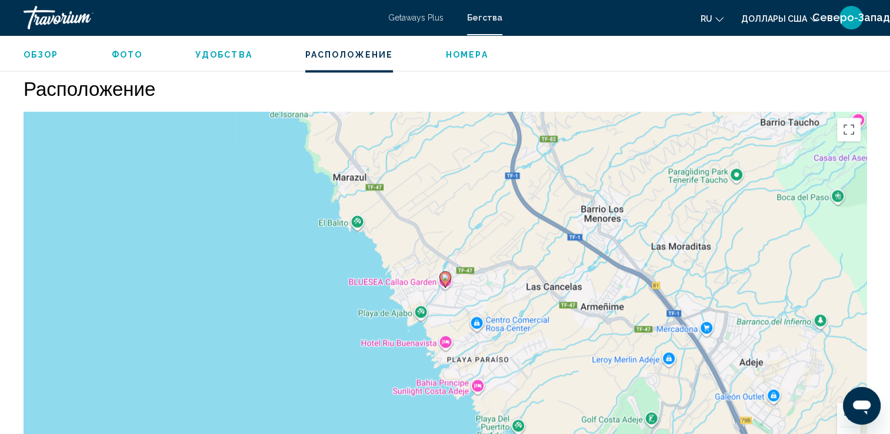
scroll to position [1685, 0]
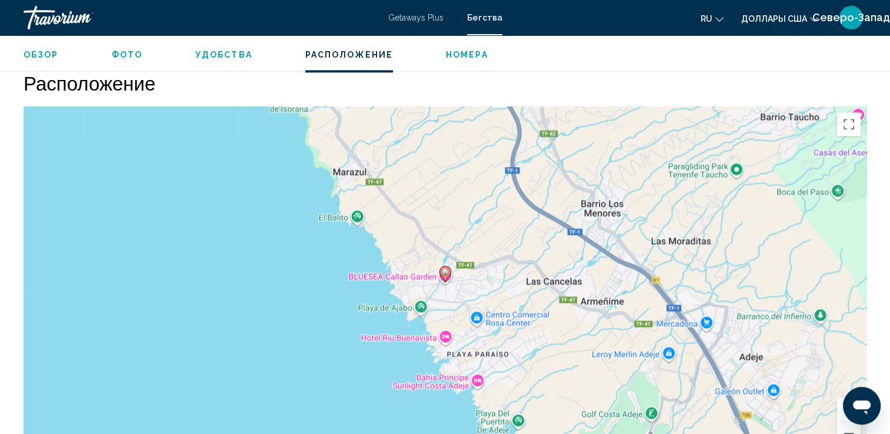
click at [473, 55] on span "Номера" at bounding box center [467, 54] width 42 height 9
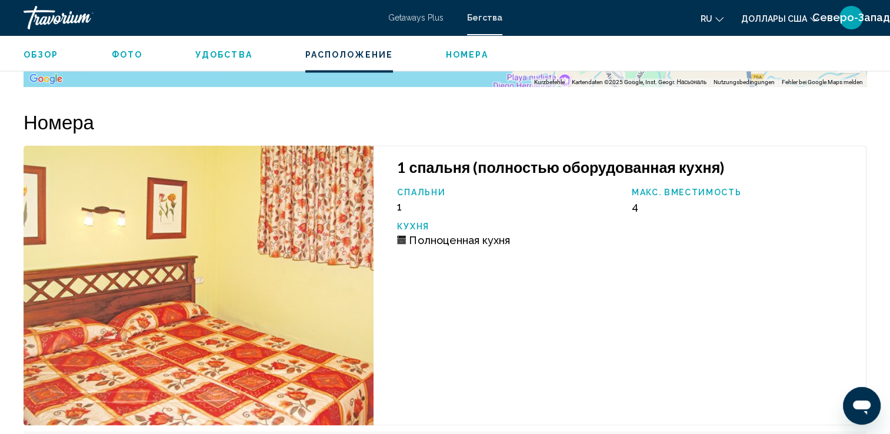
scroll to position [2030, 0]
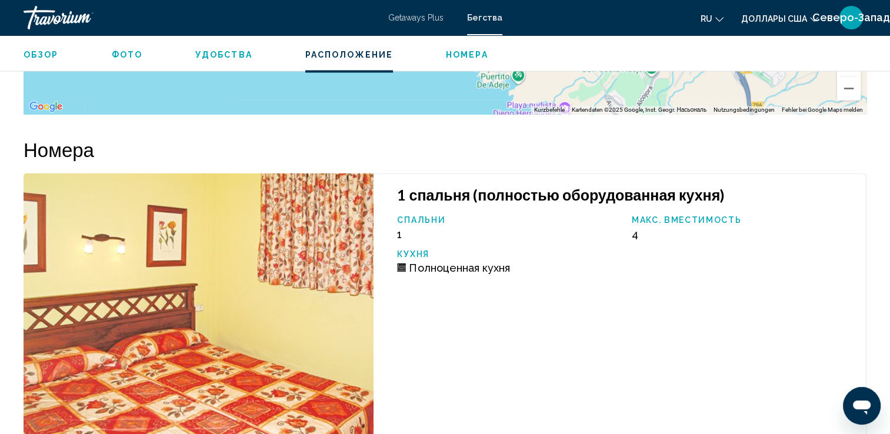
click at [120, 58] on span "Фото" at bounding box center [127, 54] width 31 height 9
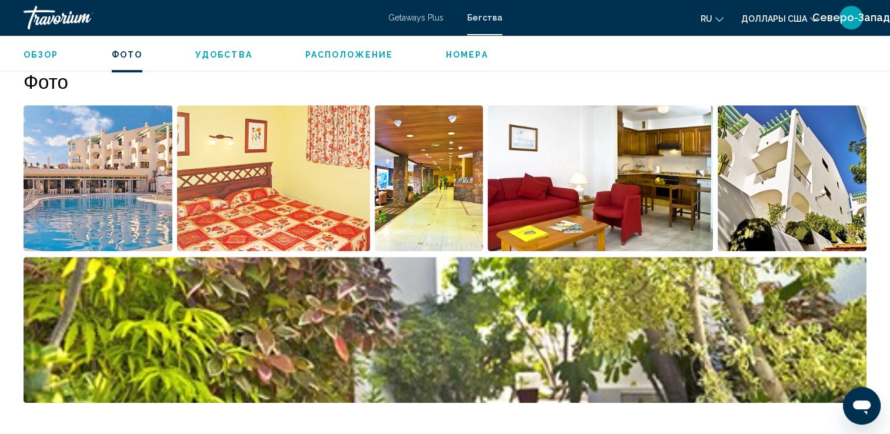
scroll to position [534, 0]
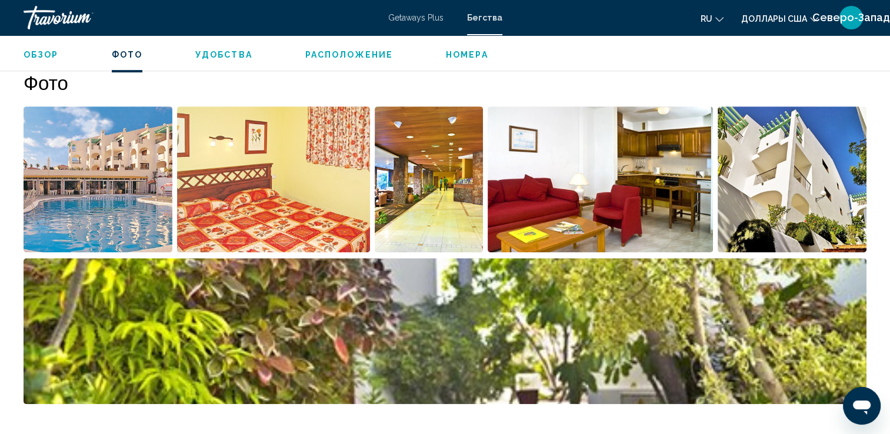
click at [513, 188] on img "Открыть полноэкранный слайдер изображений" at bounding box center [600, 179] width 225 height 146
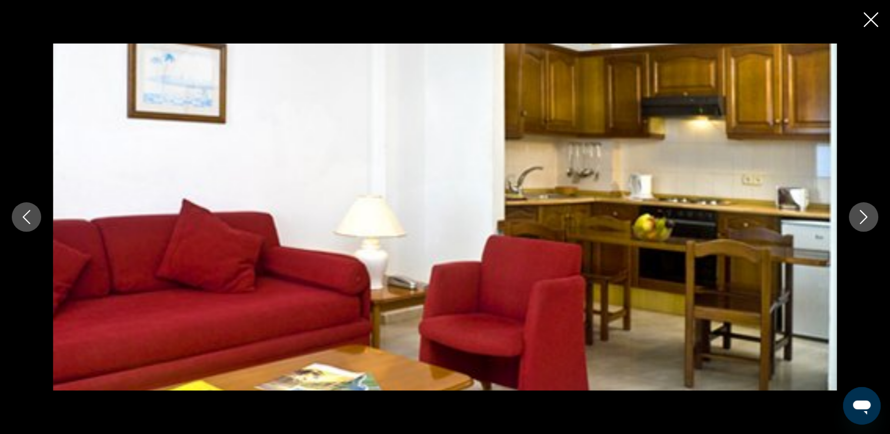
scroll to position [593, 0]
click at [866, 214] on icon "Следующее изображение" at bounding box center [863, 217] width 14 height 14
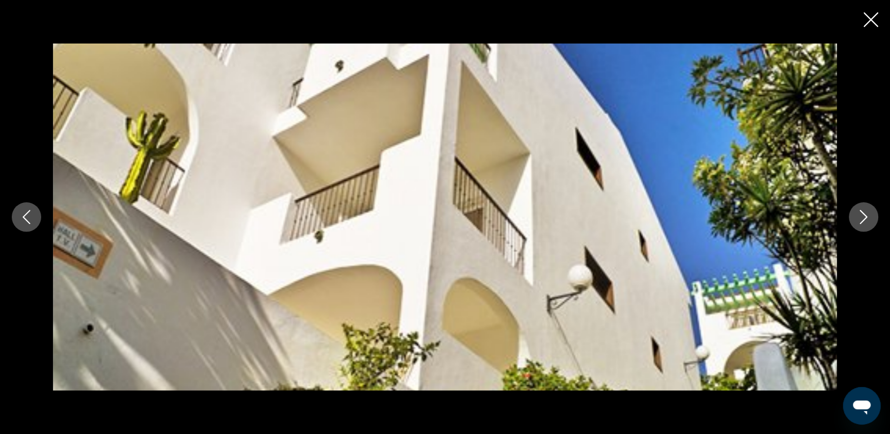
click at [865, 214] on icon "Следующее изображение" at bounding box center [863, 217] width 14 height 14
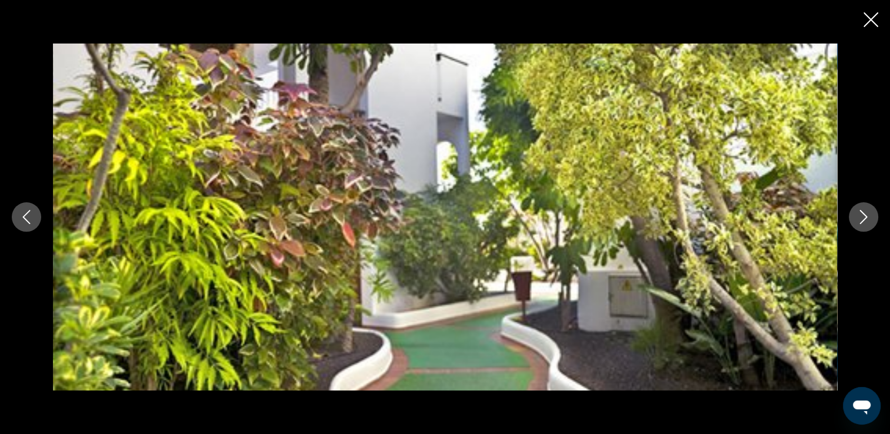
click at [863, 214] on icon "Следующее изображение" at bounding box center [864, 217] width 8 height 14
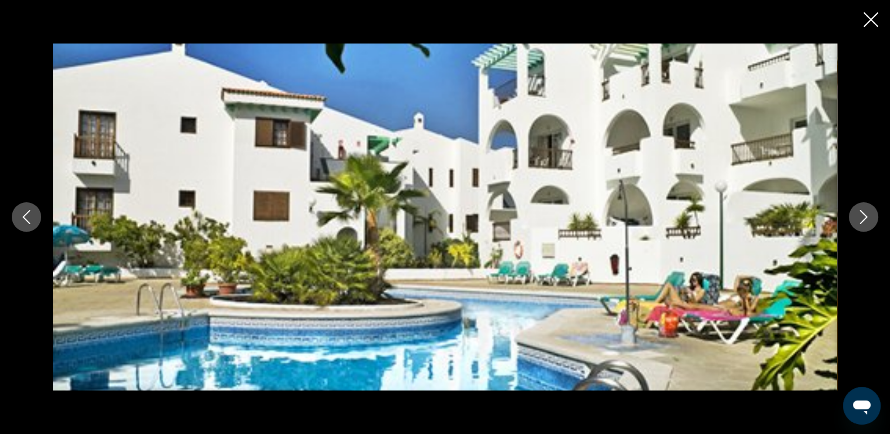
click at [861, 213] on icon "Следующее изображение" at bounding box center [863, 217] width 14 height 14
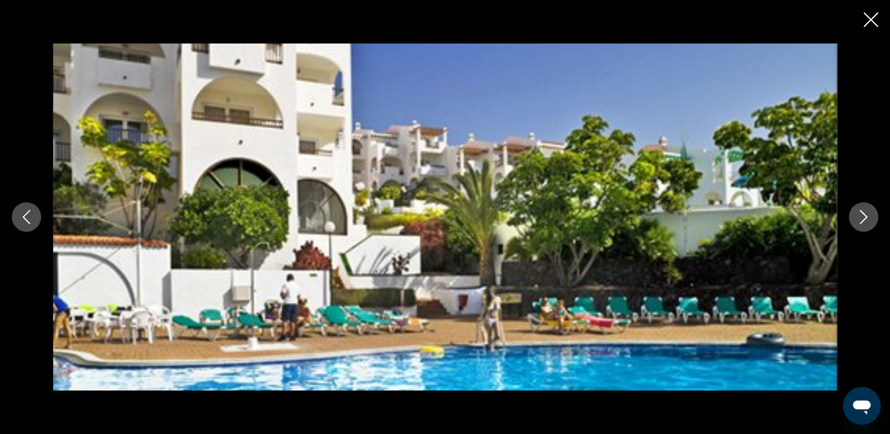
click at [861, 213] on icon "Следующее изображение" at bounding box center [863, 217] width 14 height 14
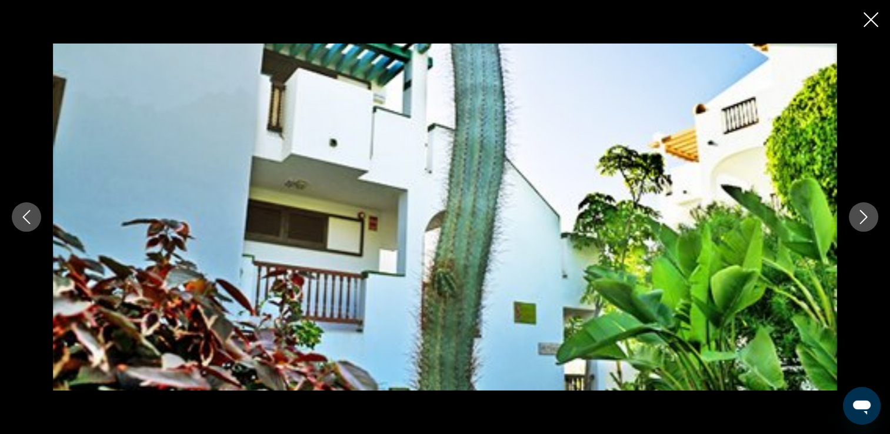
click at [861, 213] on icon "Следующее изображение" at bounding box center [863, 217] width 14 height 14
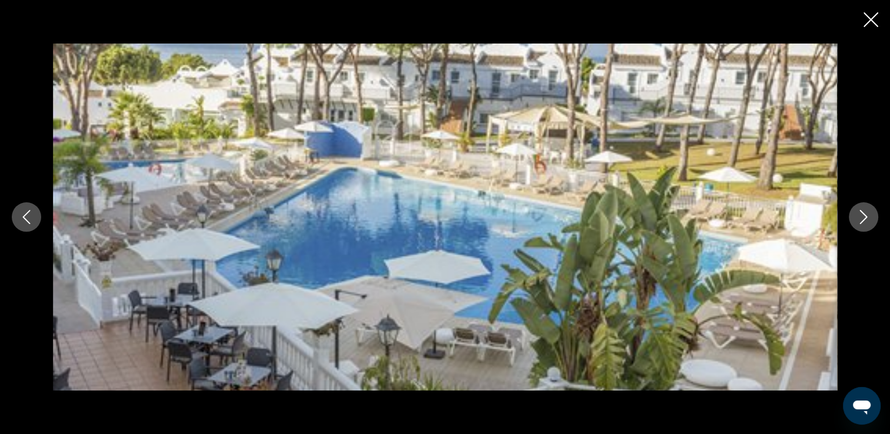
click at [861, 213] on icon "Следующее изображение" at bounding box center [863, 217] width 14 height 14
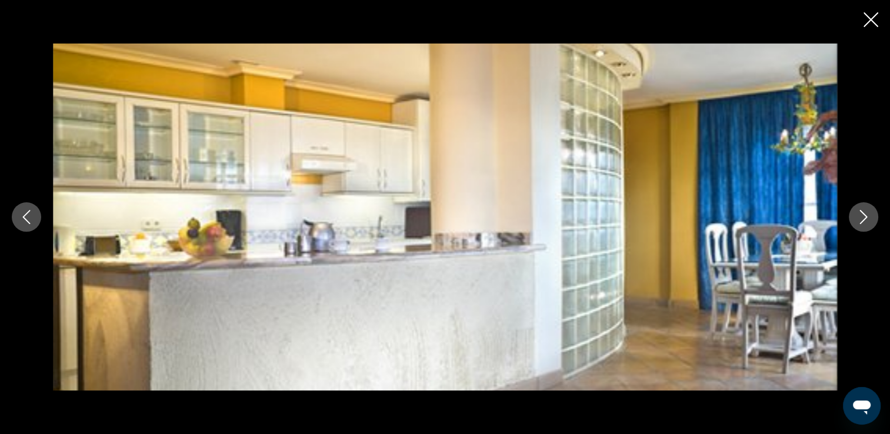
click at [861, 213] on icon "Следующее изображение" at bounding box center [863, 217] width 14 height 14
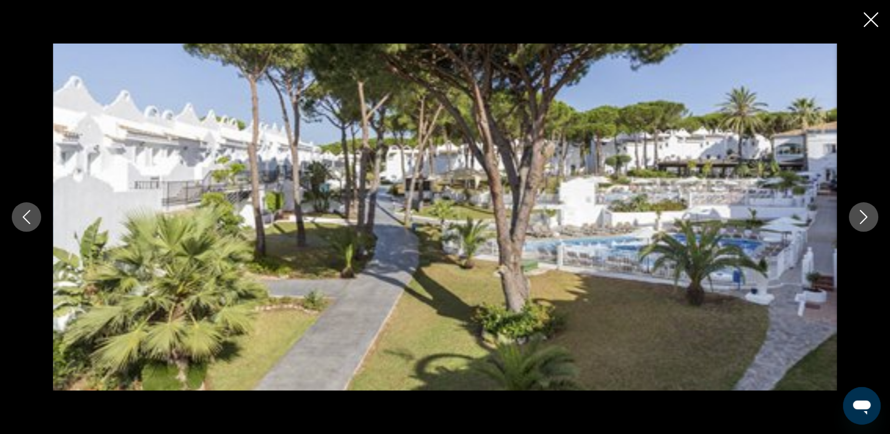
click at [868, 21] on icon "Закрыть слайд-шоу" at bounding box center [870, 19] width 15 height 15
